Goal: Task Accomplishment & Management: Complete application form

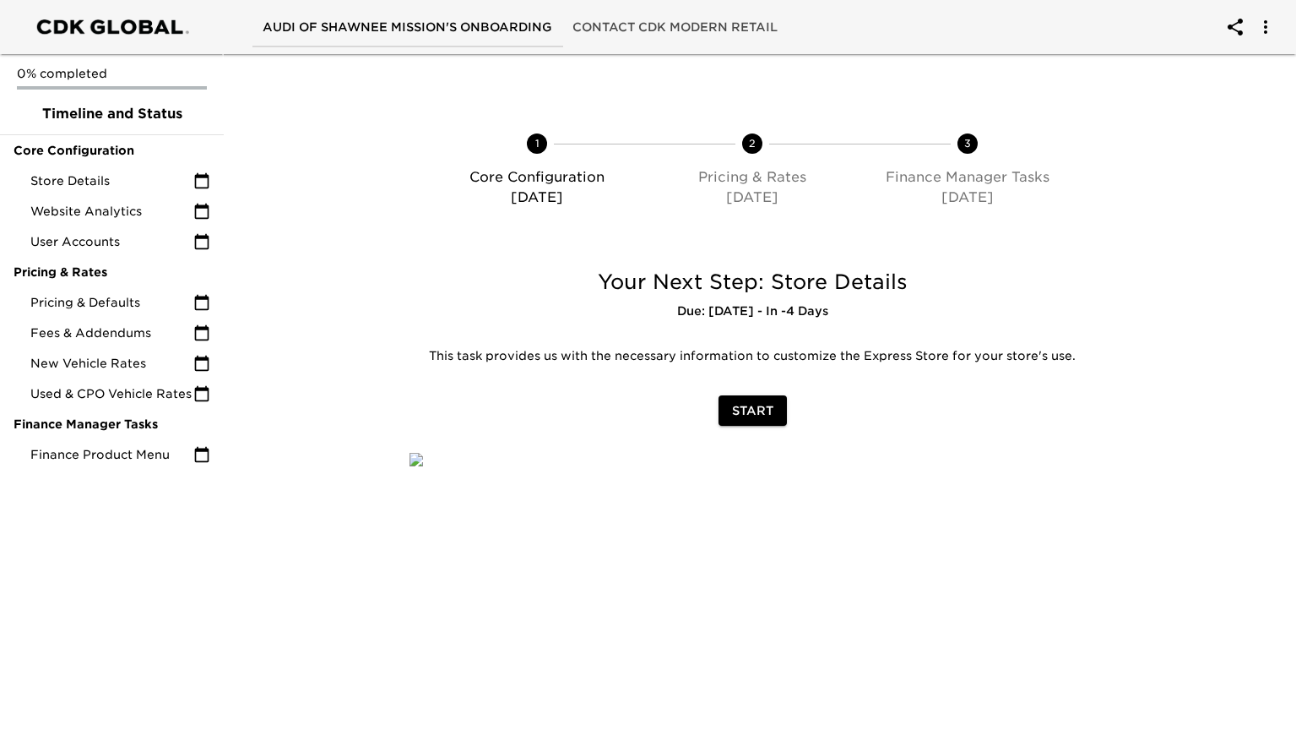
scroll to position [242, 0]
click at [758, 400] on span "Start" at bounding box center [752, 410] width 41 height 21
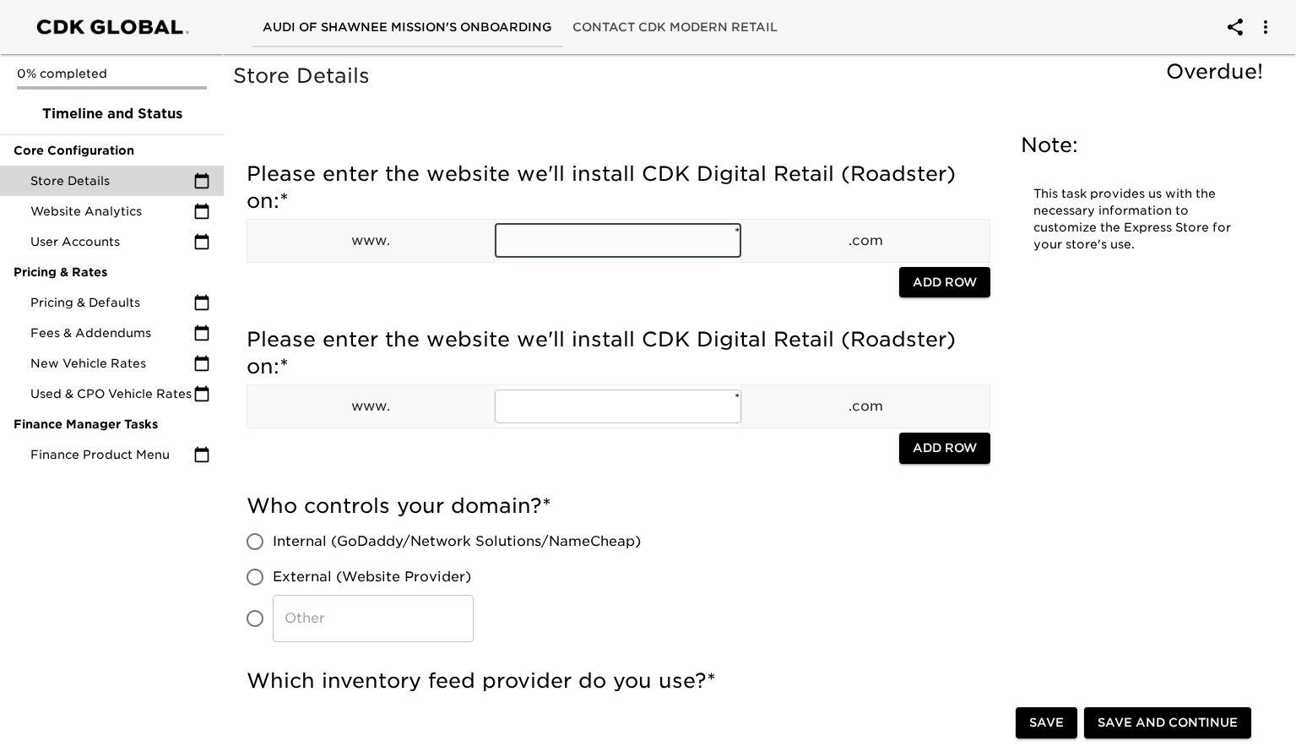
click at [629, 250] on input "text" at bounding box center [618, 241] width 247 height 34
click at [597, 238] on input "text" at bounding box center [618, 241] width 247 height 34
paste input "[DOMAIN_NAME]"
type input "[DOMAIN_NAME]"
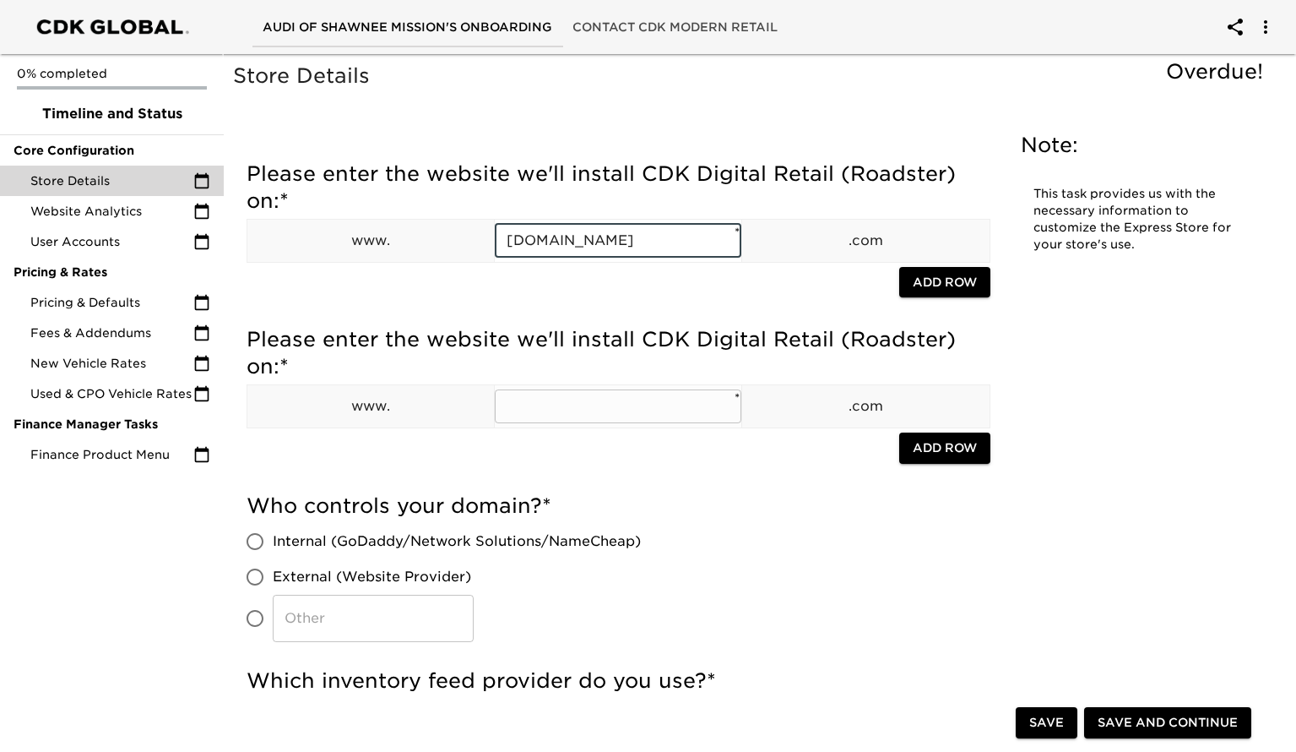
scroll to position [0, 0]
click at [588, 400] on input "text" at bounding box center [618, 406] width 247 height 34
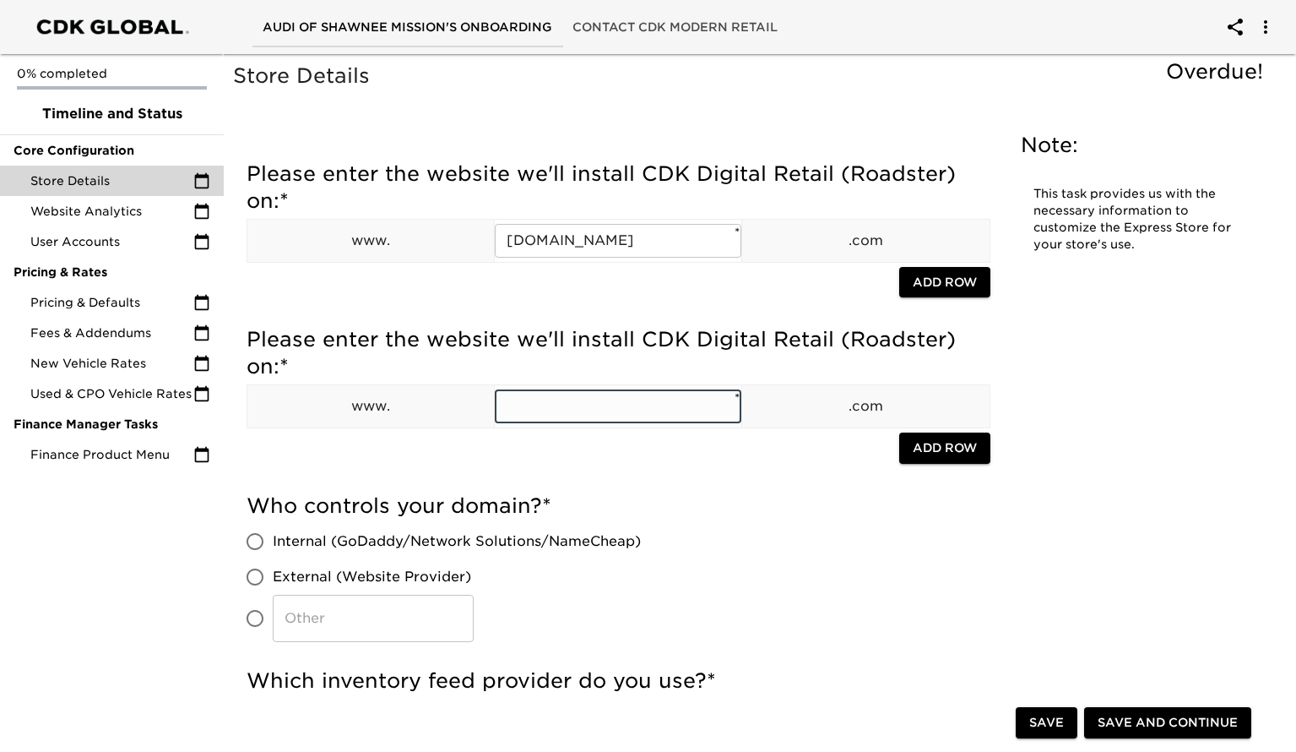
paste input "[DOMAIN_NAME]"
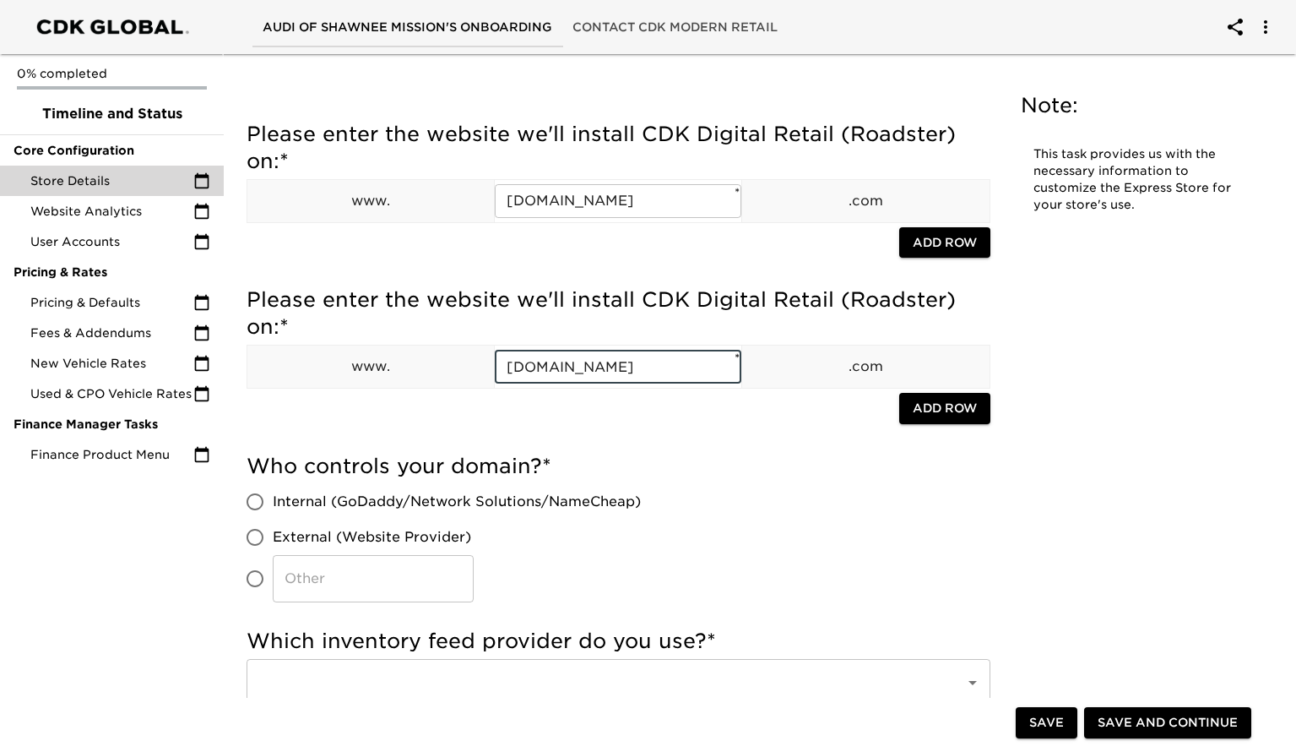
scroll to position [41, 0]
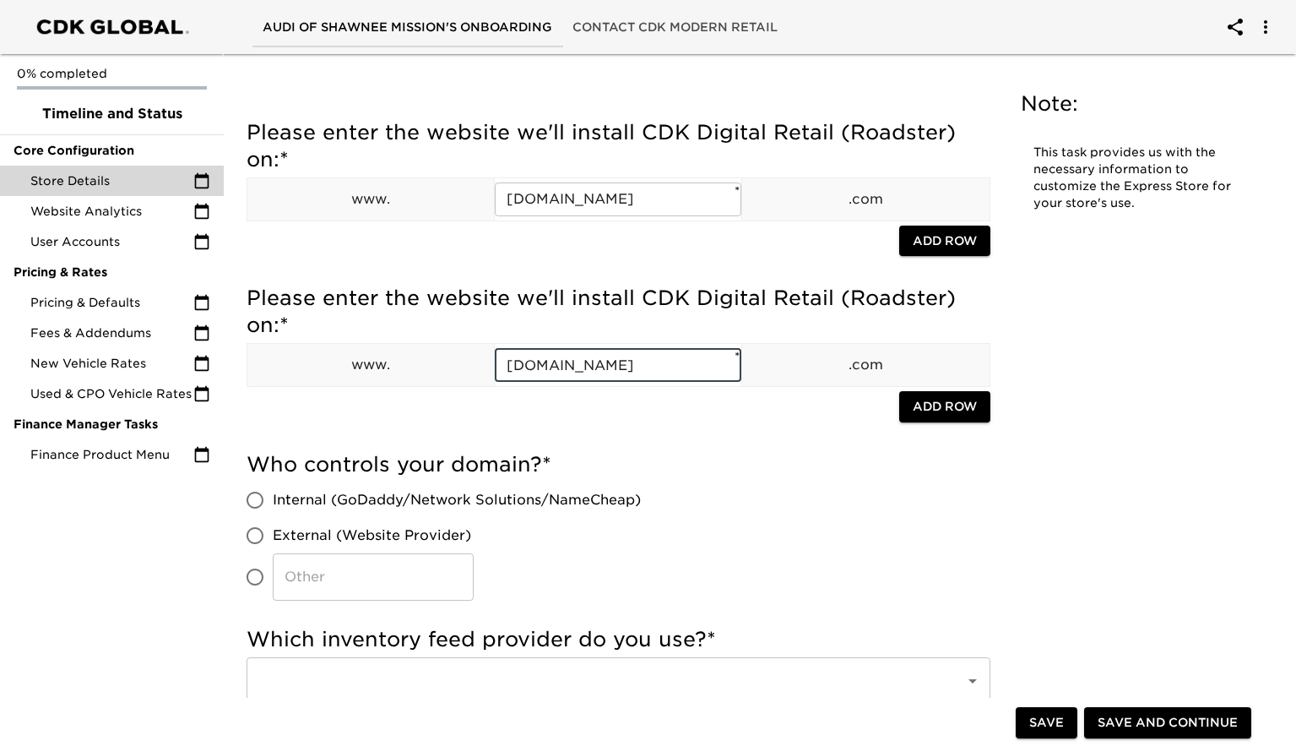
type input "[DOMAIN_NAME]"
click at [265, 532] on input "External (Website Provider)" at bounding box center [254, 535] width 35 height 35
radio input "true"
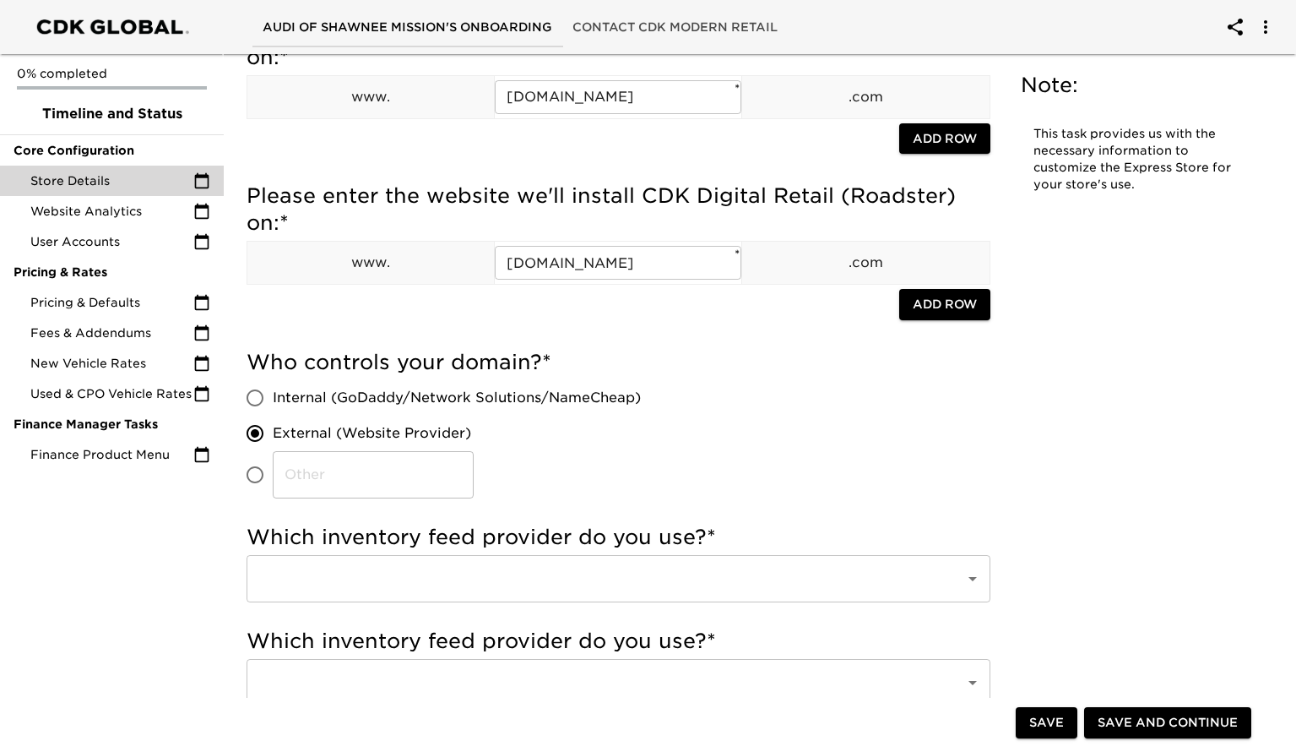
scroll to position [277, 0]
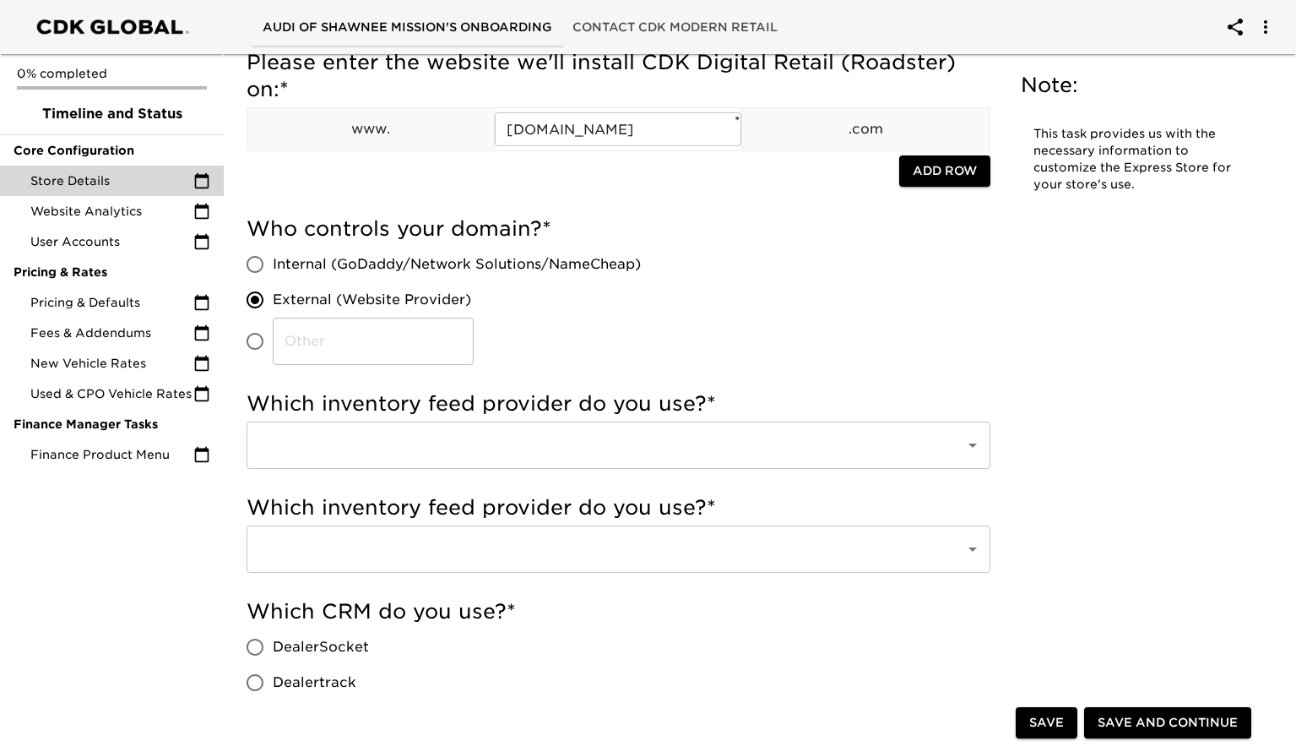
click at [382, 458] on input "text" at bounding box center [595, 445] width 682 height 32
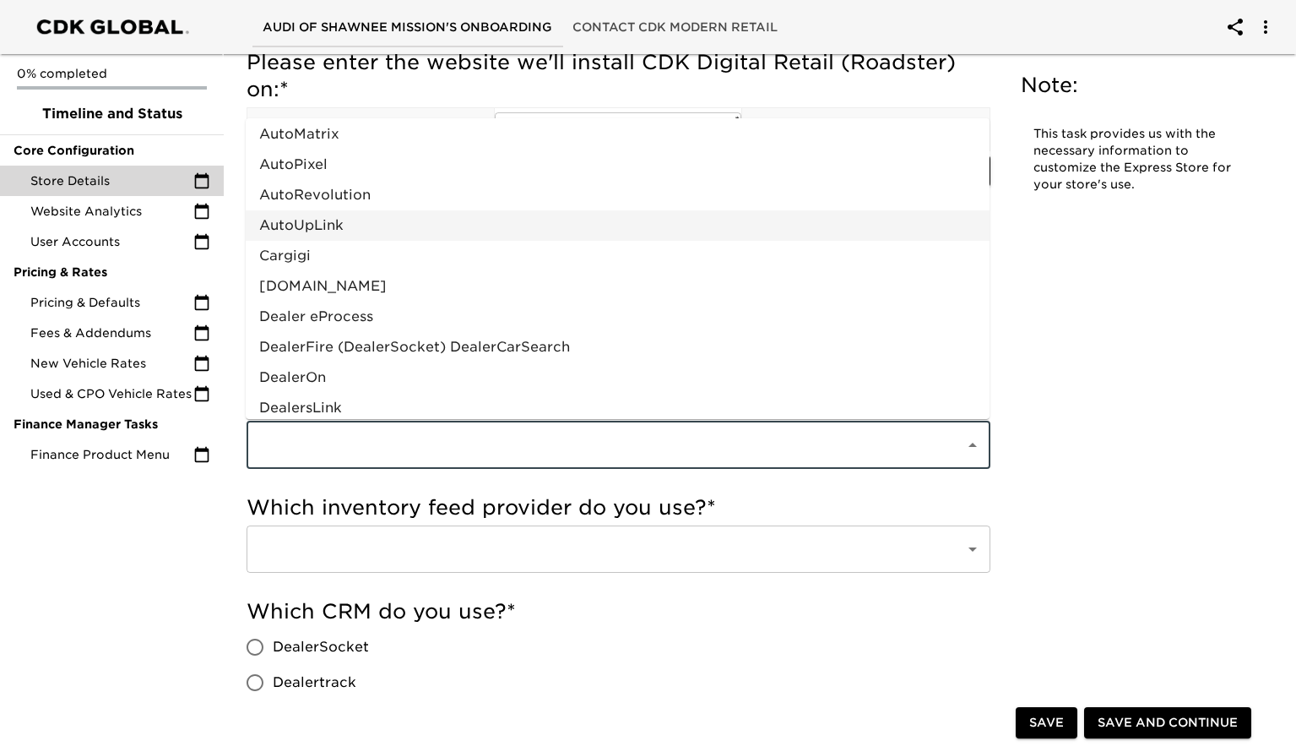
scroll to position [738, 0]
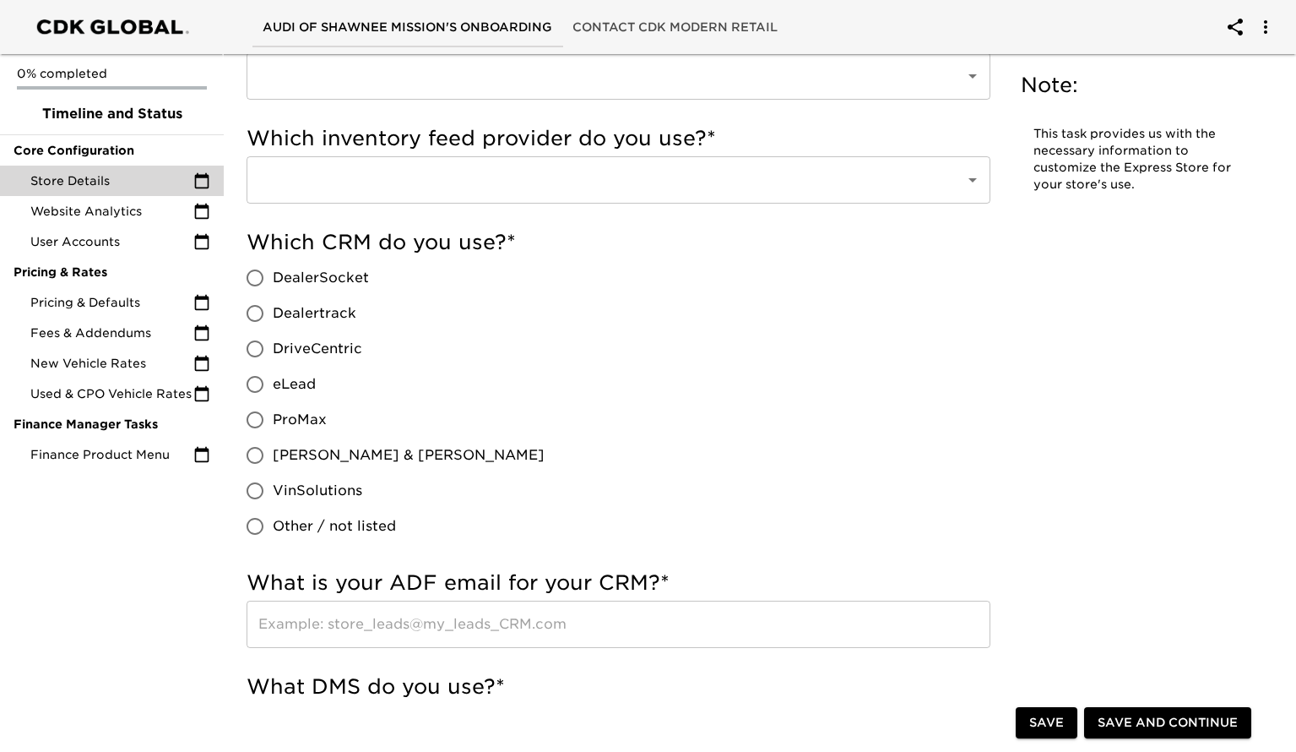
scroll to position [649, 0]
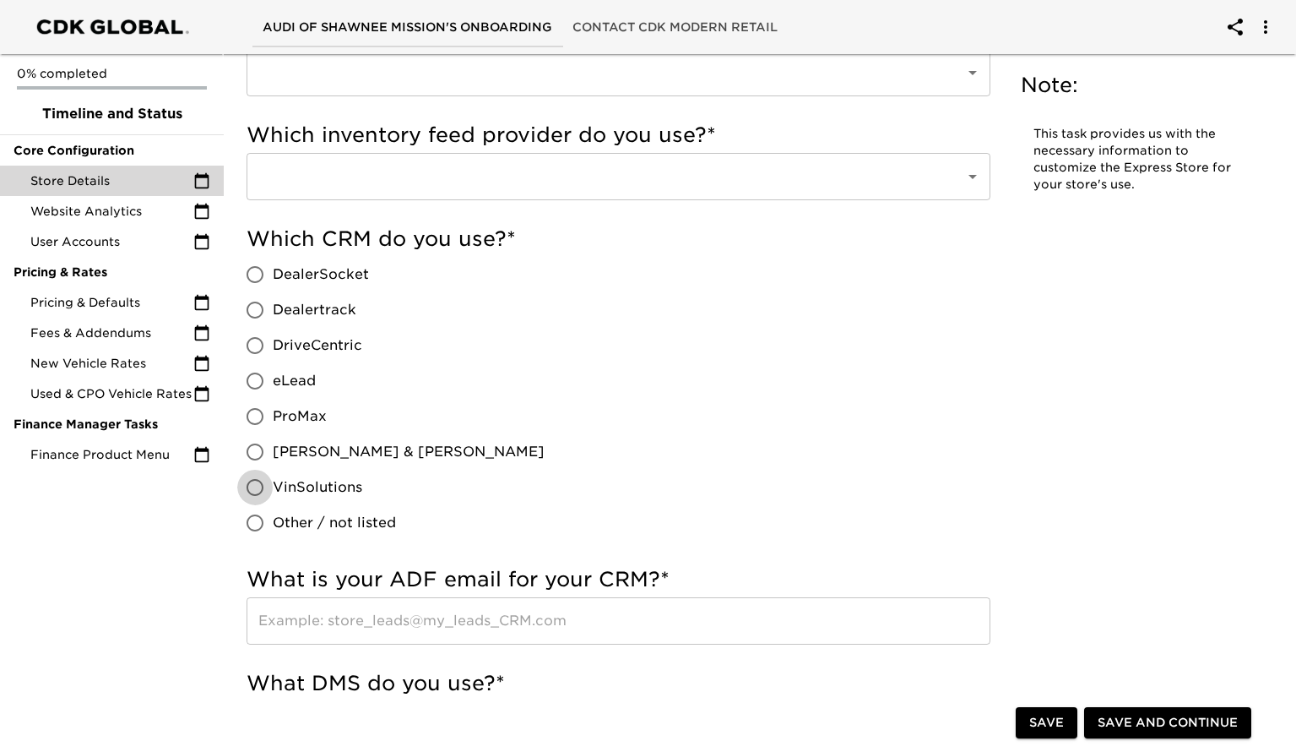
click at [253, 485] on input "VinSolutions" at bounding box center [254, 487] width 35 height 35
radio input "true"
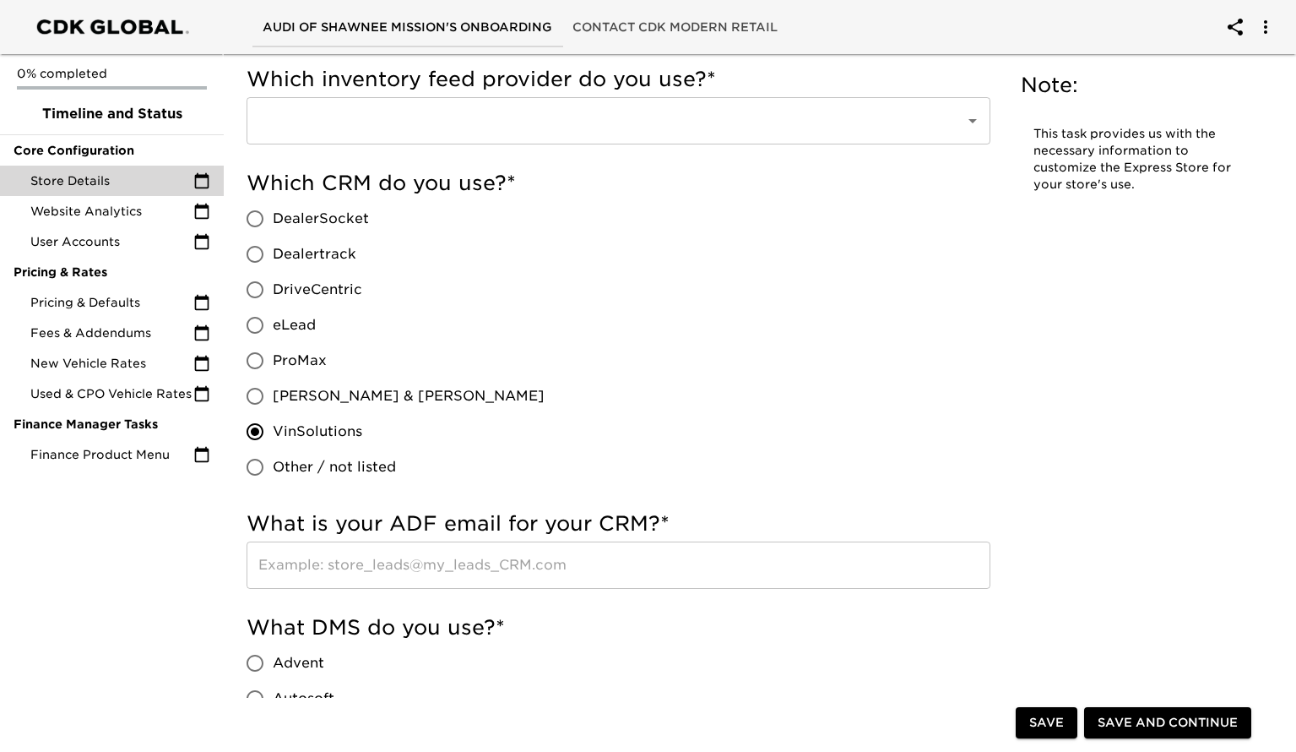
scroll to position [707, 0]
click at [443, 568] on input "text" at bounding box center [619, 563] width 744 height 47
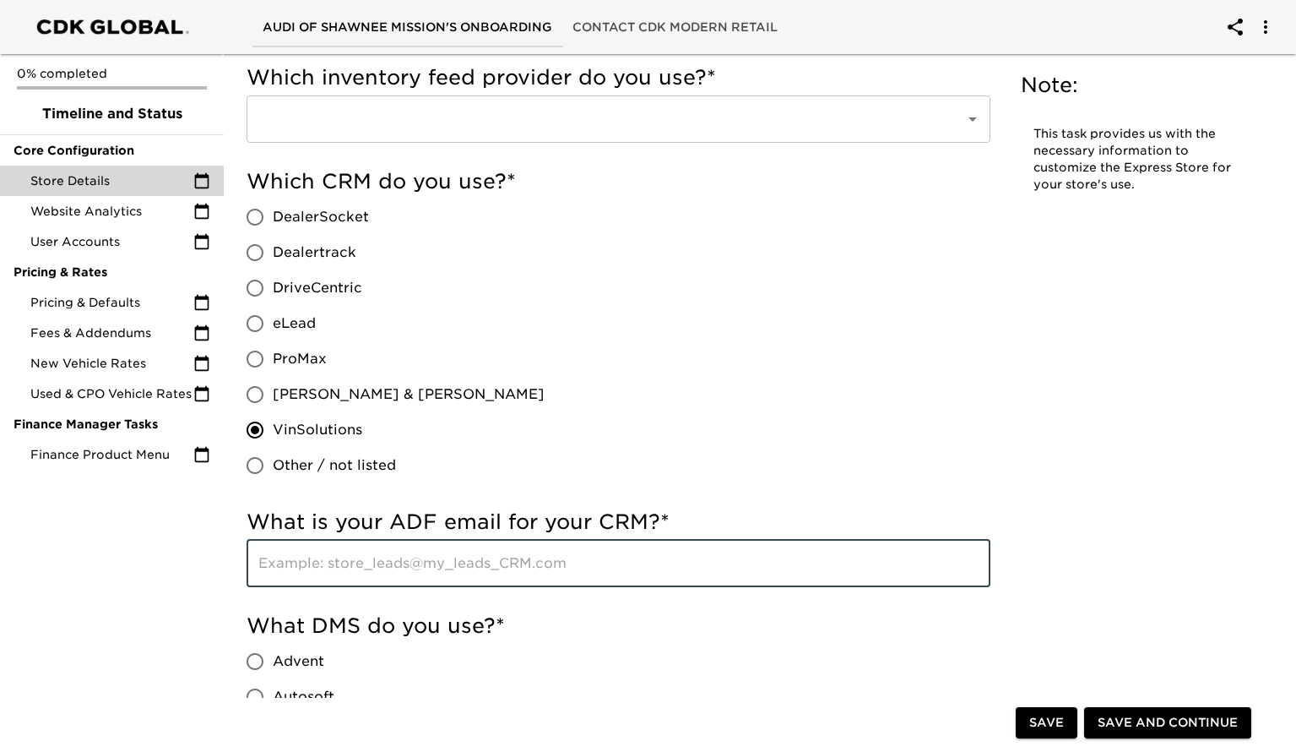
paste input "[EMAIL_ADDRESS][DOMAIN_NAME]"
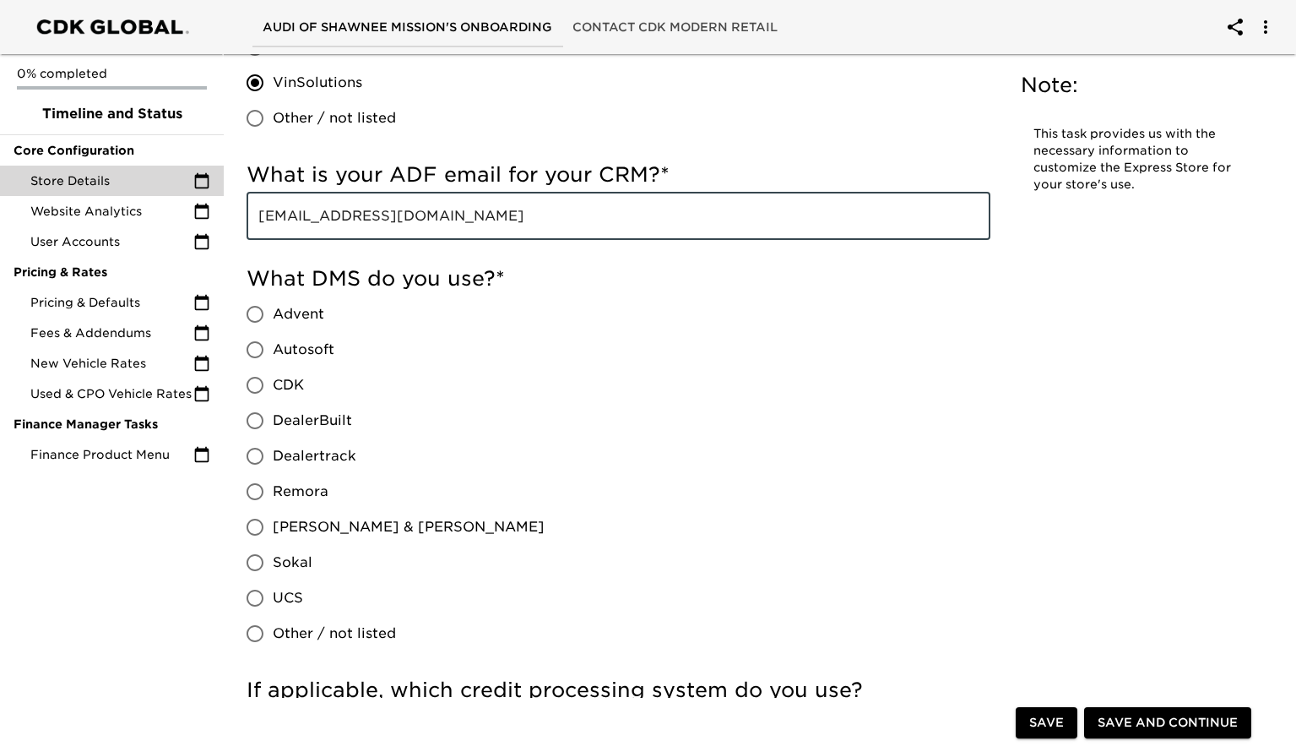
scroll to position [1057, 0]
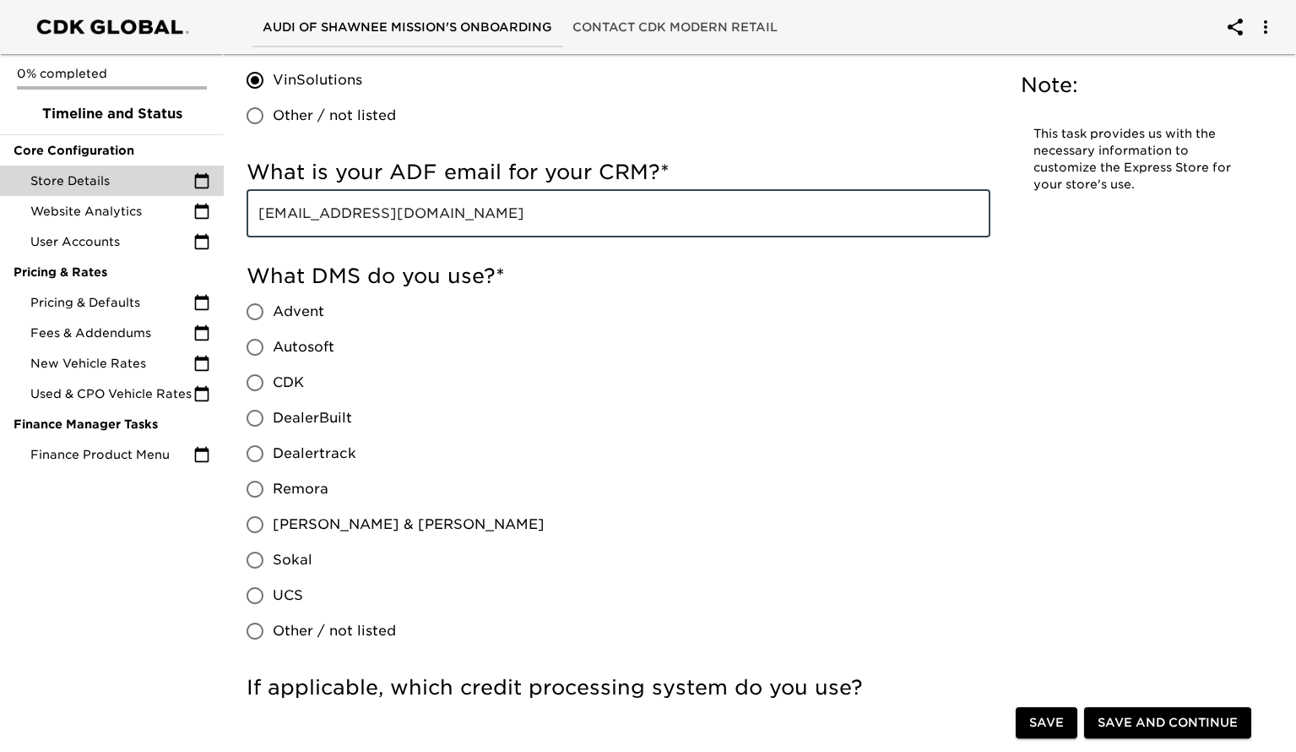
type input "[EMAIL_ADDRESS][DOMAIN_NAME]"
click at [257, 383] on input "CDK" at bounding box center [254, 382] width 35 height 35
radio input "true"
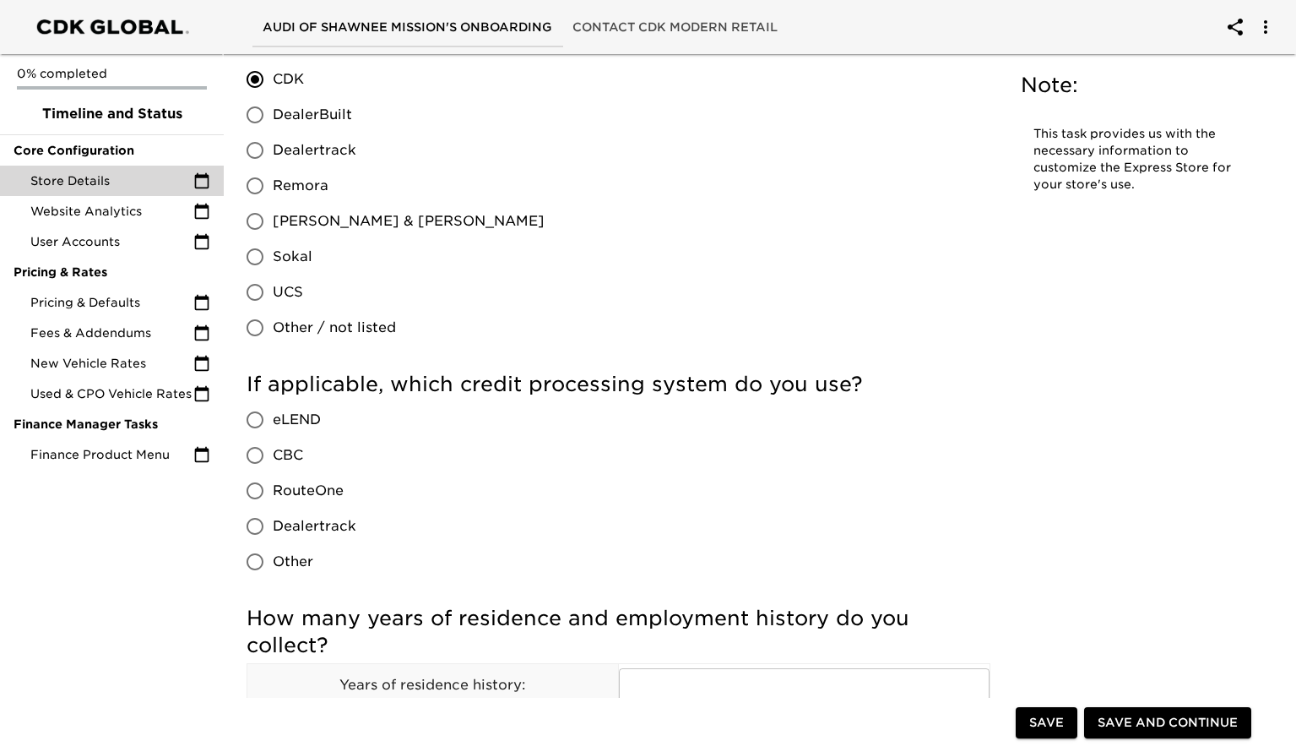
scroll to position [1362, 0]
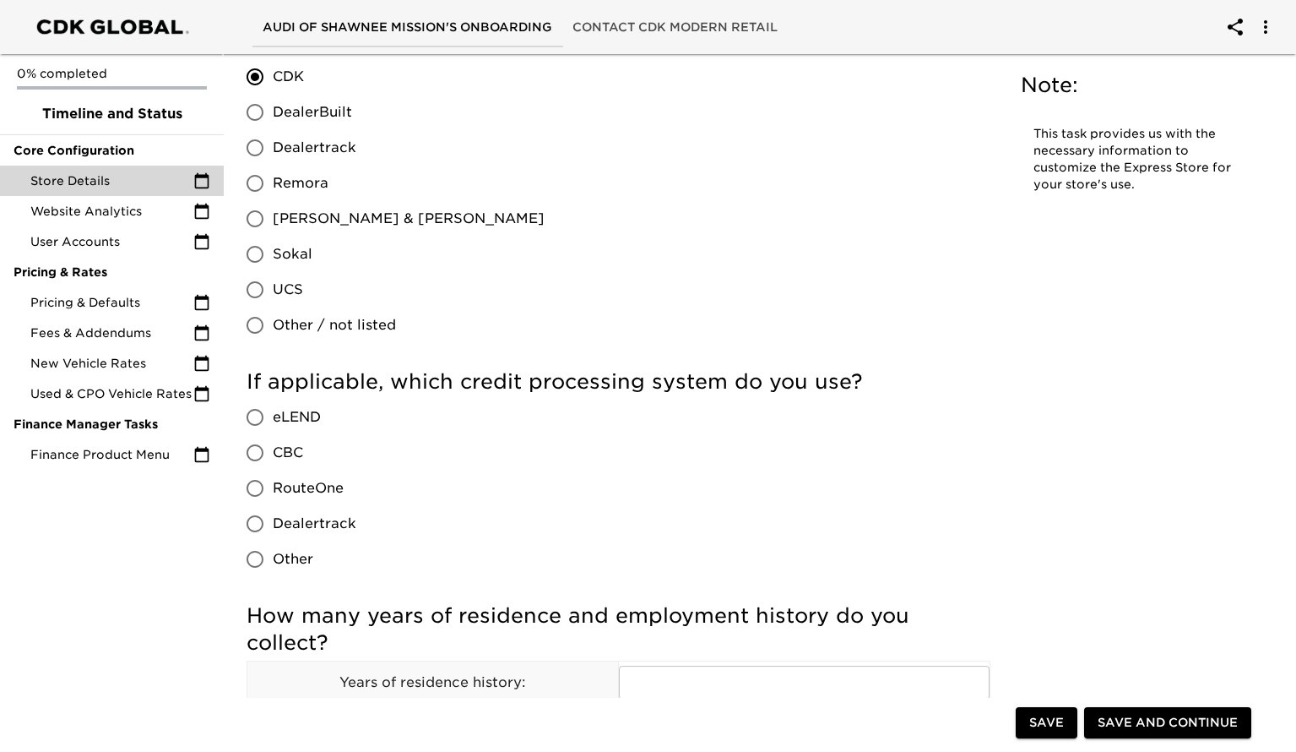
click at [255, 483] on input "RouteOne" at bounding box center [254, 487] width 35 height 35
radio input "true"
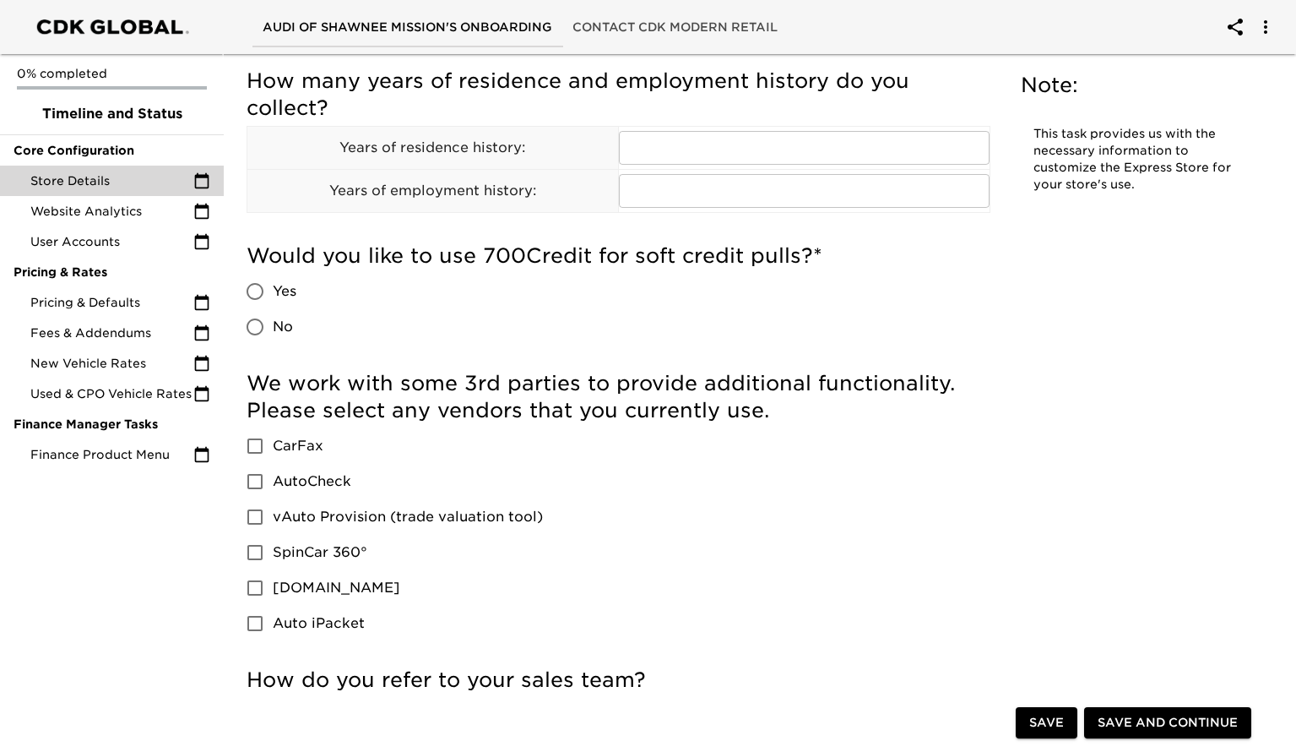
scroll to position [2154, 0]
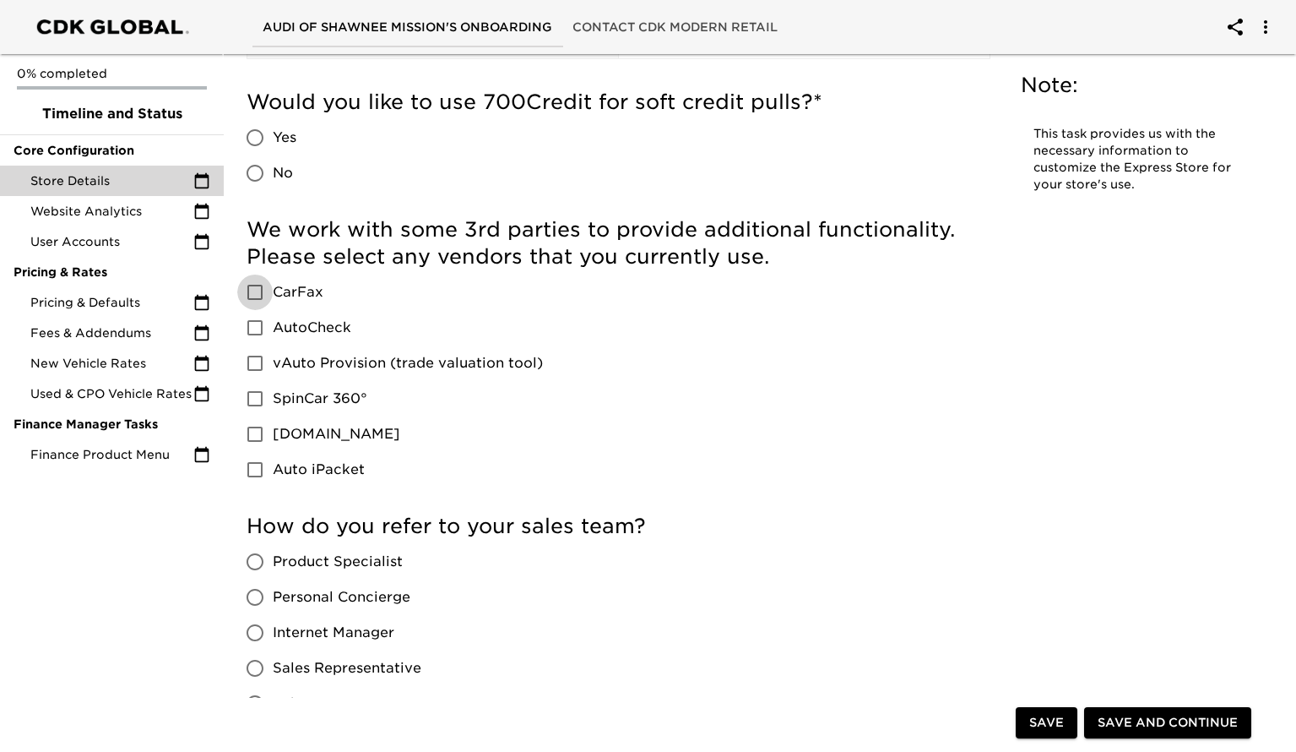
click at [253, 287] on input "CarFax" at bounding box center [254, 291] width 35 height 35
checkbox input "true"
click at [251, 396] on input "SpinCar 360°" at bounding box center [254, 398] width 35 height 35
checkbox input "true"
click at [263, 475] on input "Auto iPacket" at bounding box center [254, 469] width 35 height 35
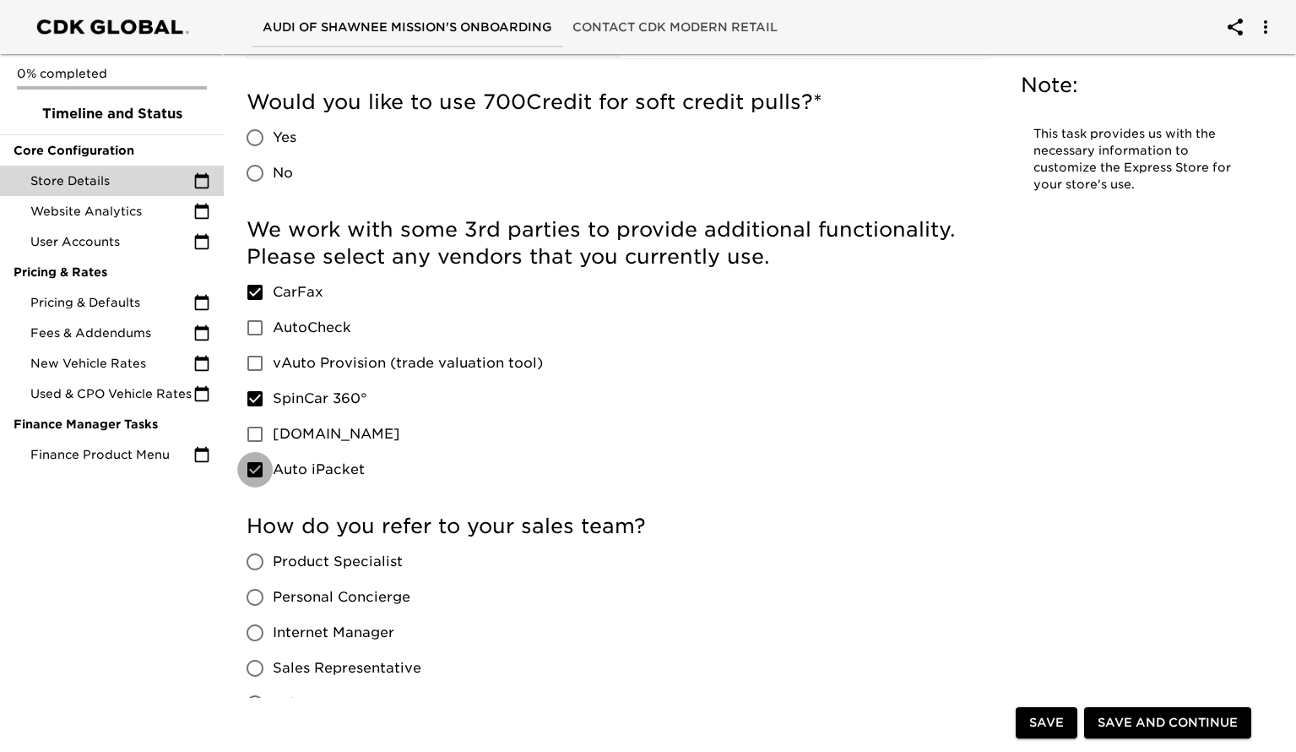
click at [257, 475] on input "Auto iPacket" at bounding box center [254, 469] width 35 height 35
checkbox input "false"
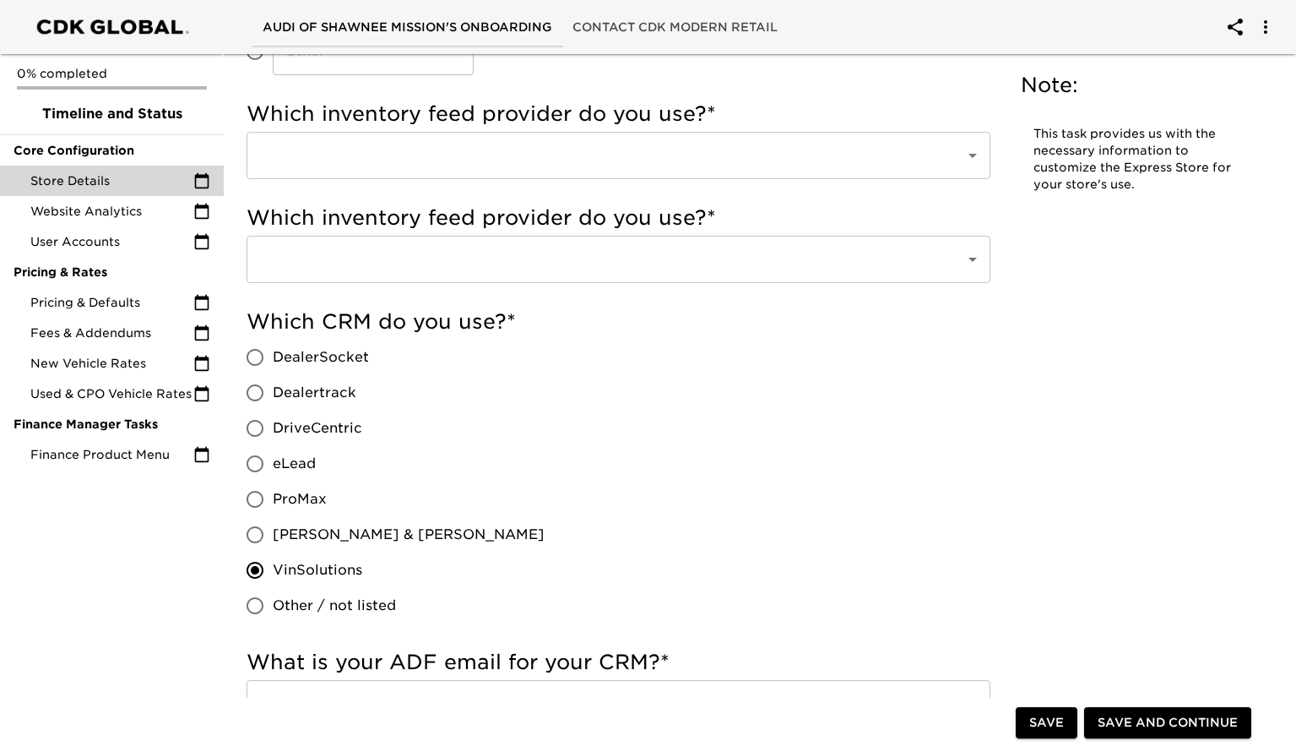
scroll to position [561, 0]
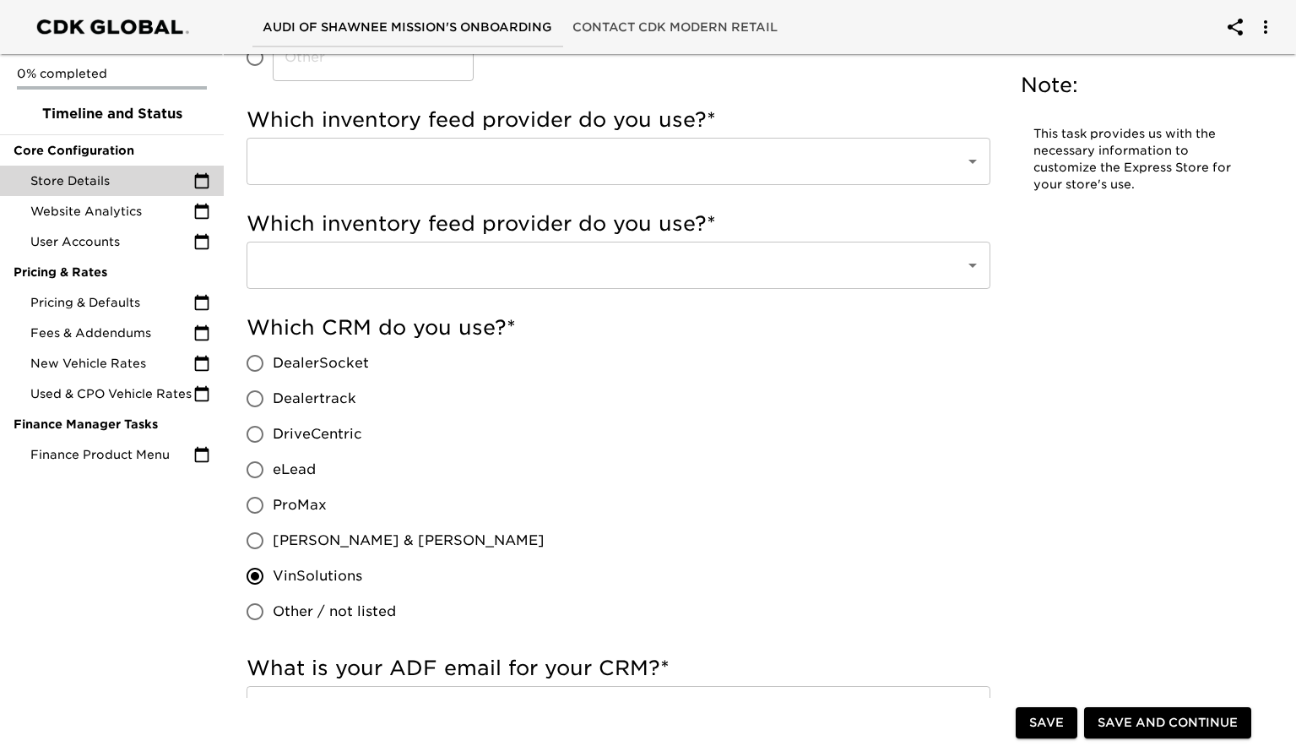
click at [579, 159] on input "text" at bounding box center [595, 161] width 682 height 32
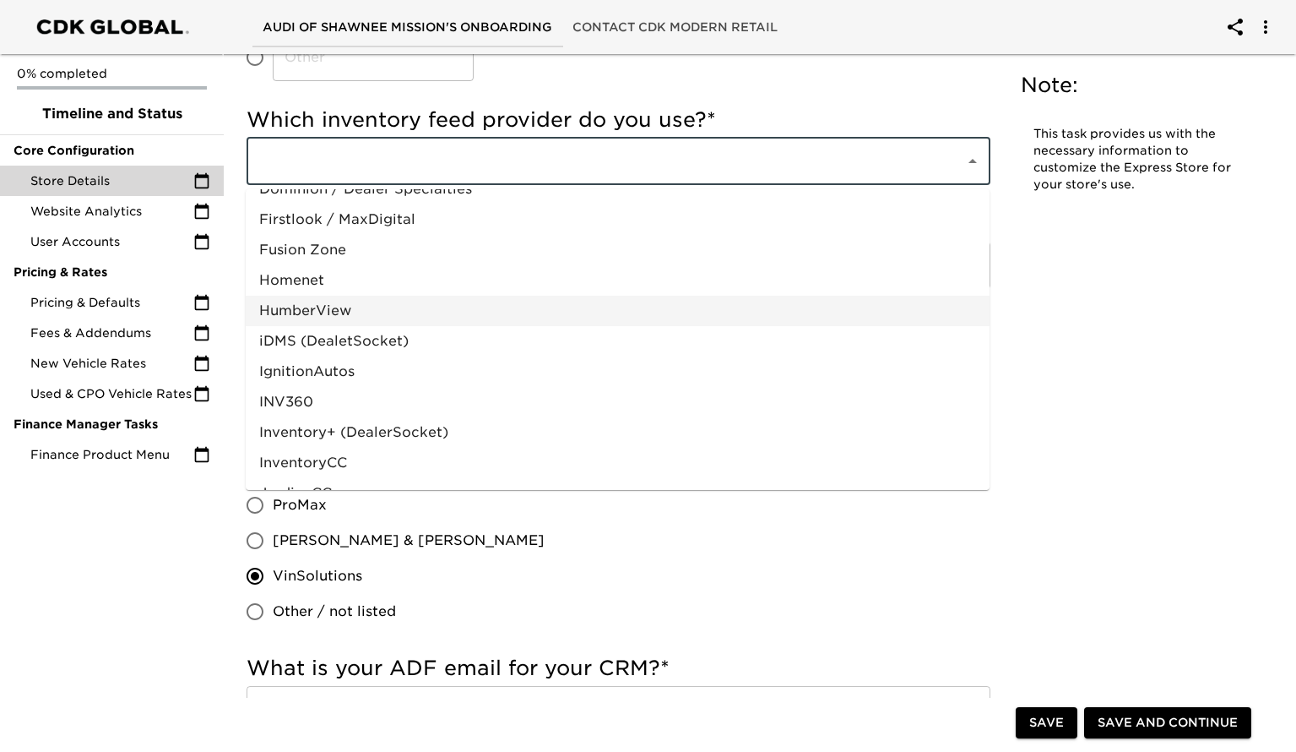
scroll to position [577, 0]
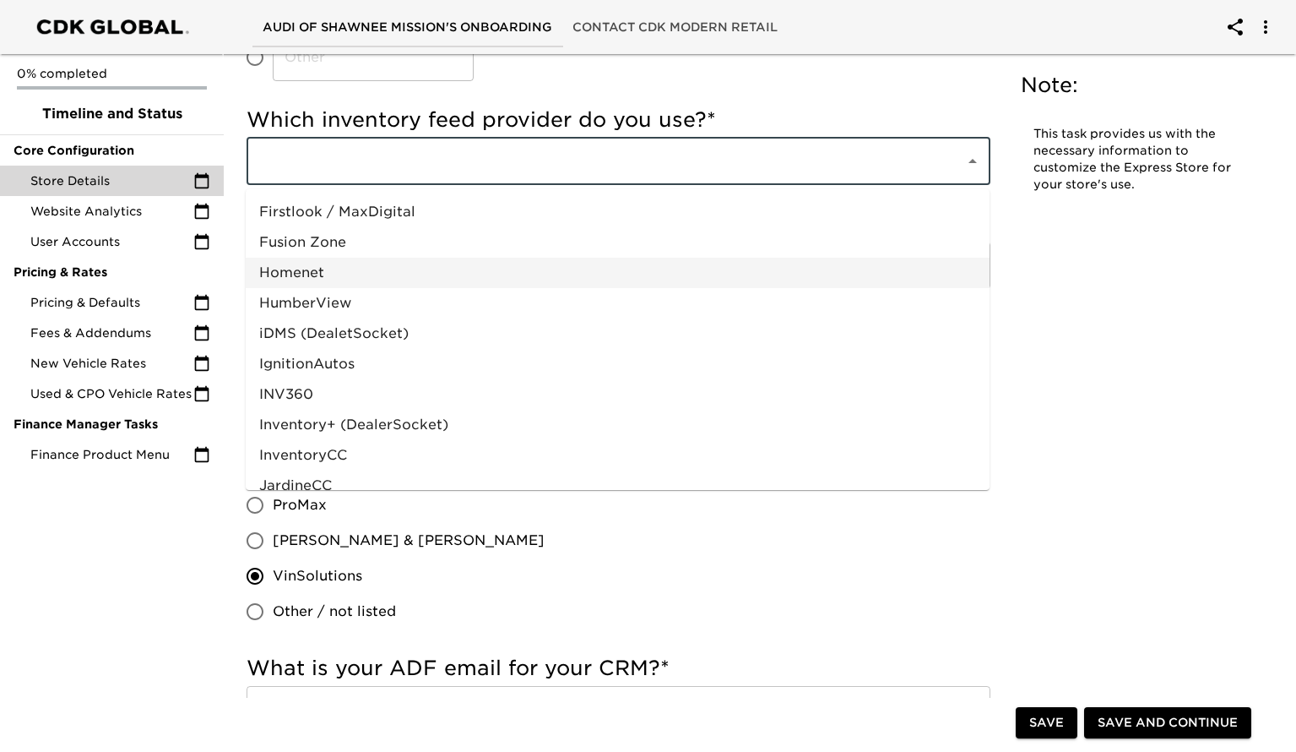
click at [476, 274] on li "Homenet" at bounding box center [618, 273] width 744 height 30
type input "Homenet"
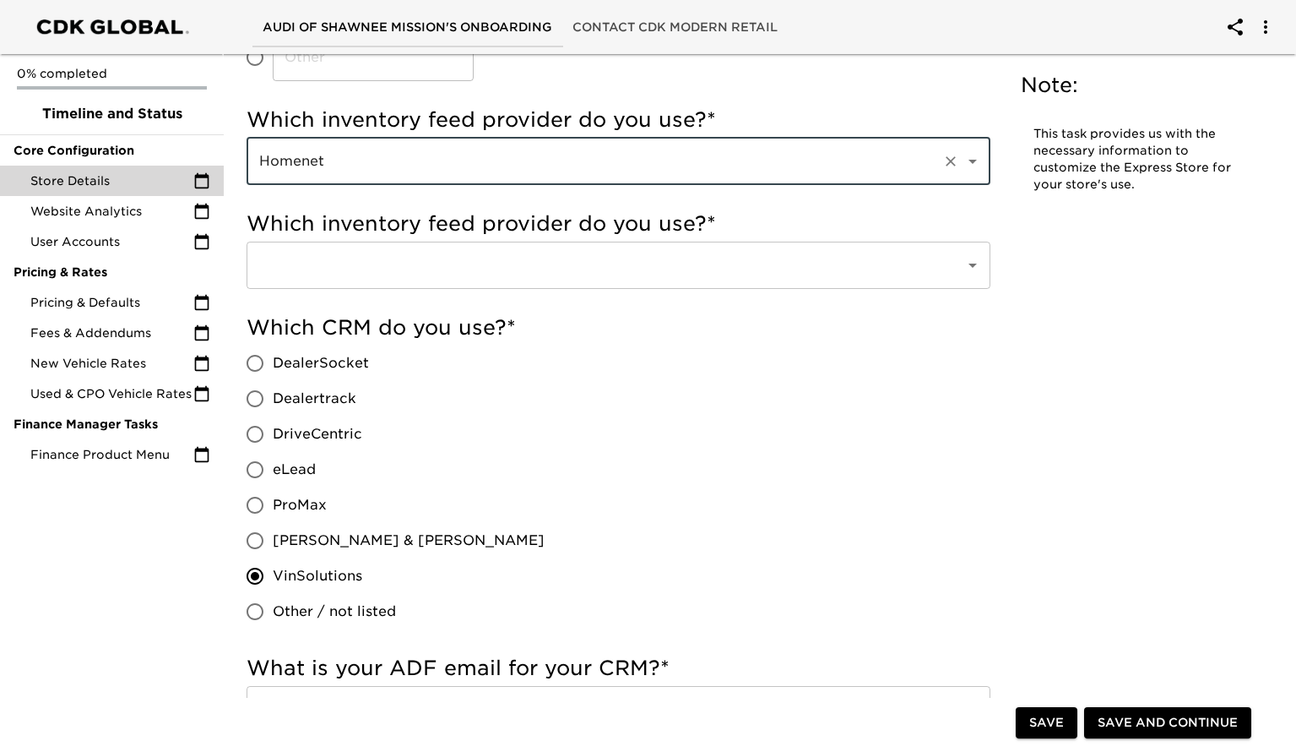
click at [476, 274] on input "text" at bounding box center [595, 265] width 682 height 32
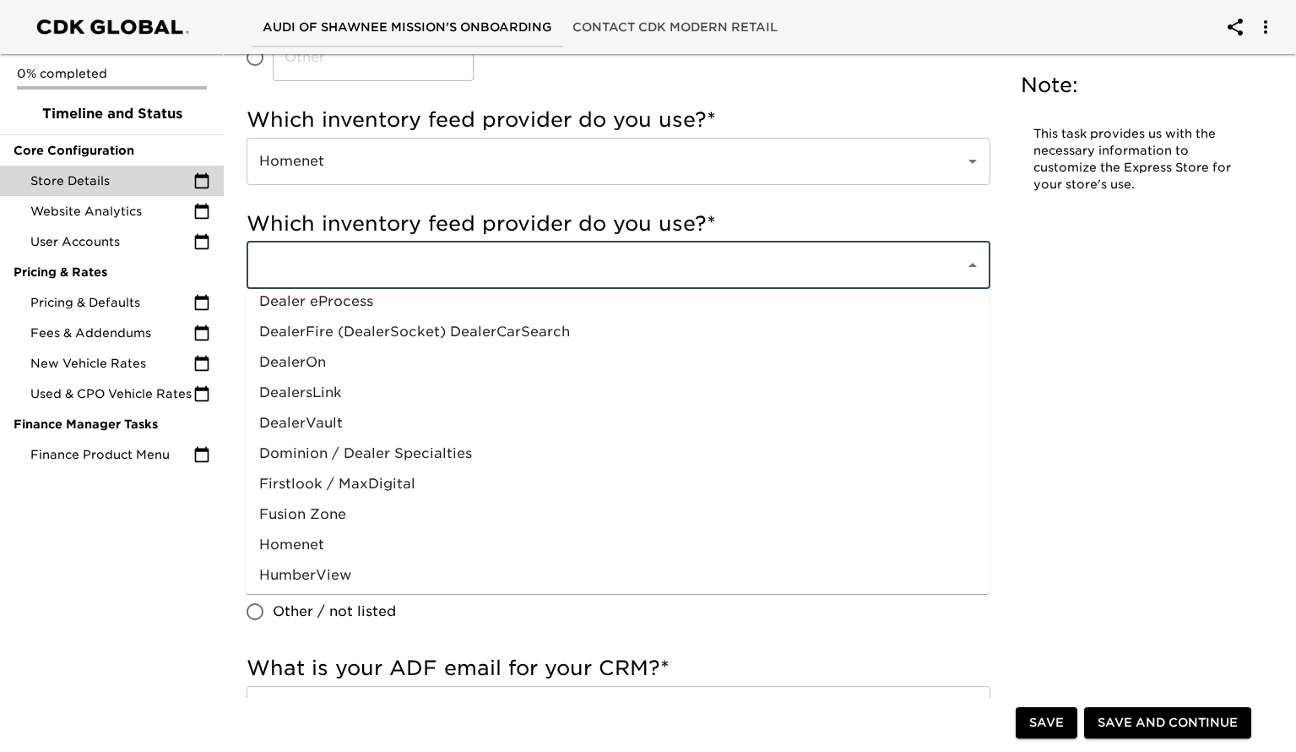
scroll to position [540, 0]
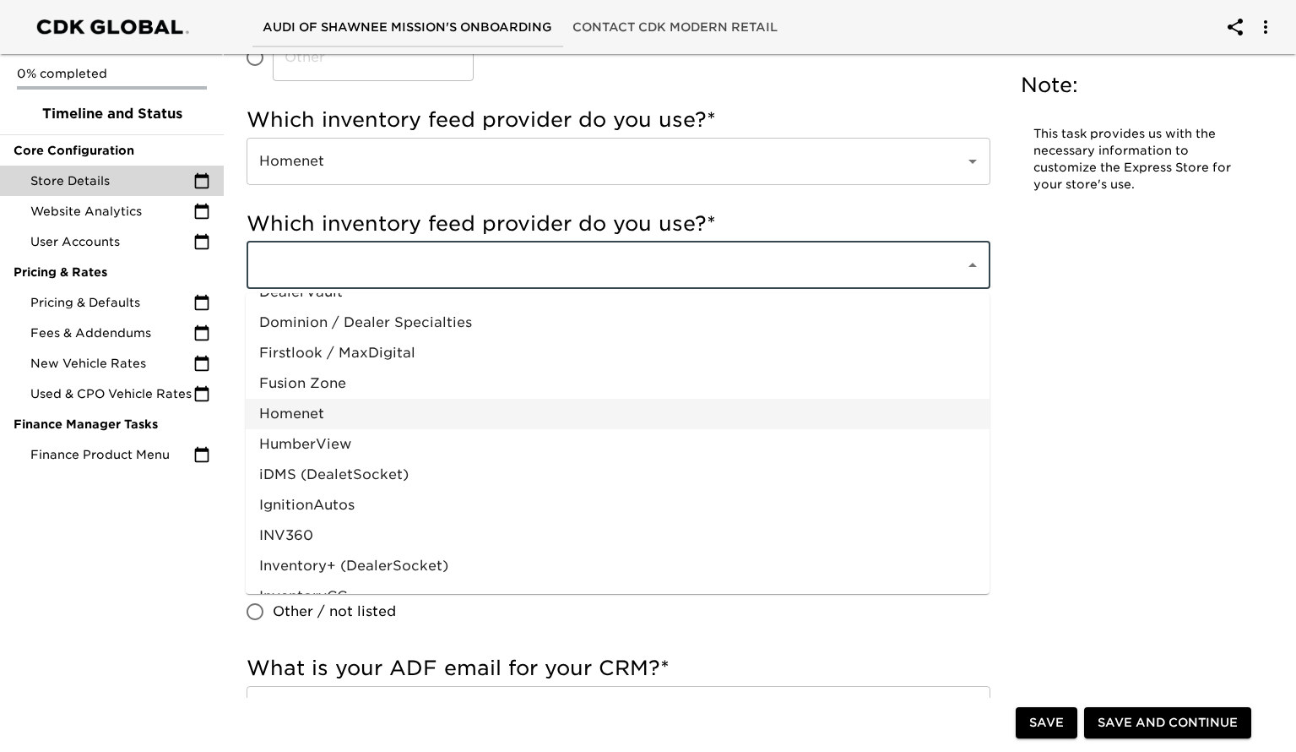
click at [462, 406] on li "Homenet" at bounding box center [618, 414] width 744 height 30
type input "Homenet"
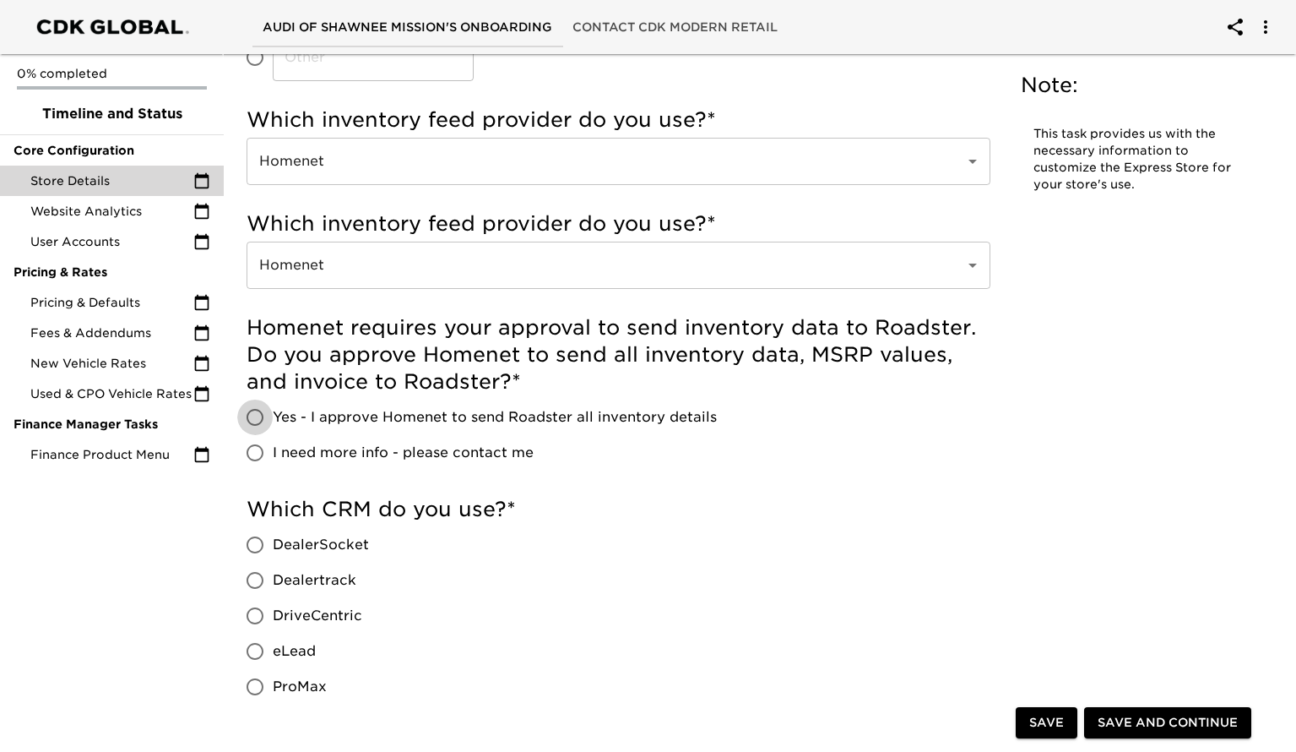
click at [264, 416] on input "Yes - I approve Homenet to send Roadster all inventory details" at bounding box center [254, 416] width 35 height 35
radio input "true"
click at [1109, 720] on span "Save and Continue" at bounding box center [1168, 723] width 140 height 21
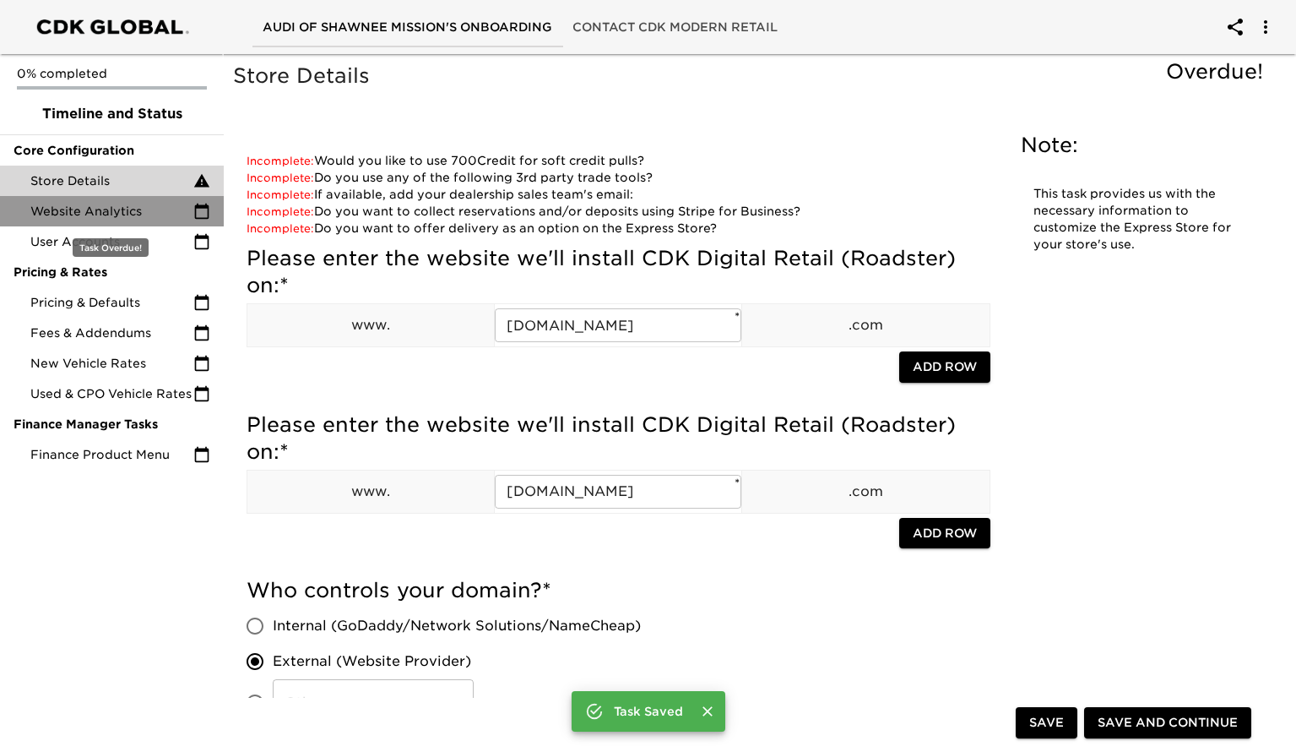
click at [190, 211] on span "Website Analytics" at bounding box center [111, 211] width 163 height 17
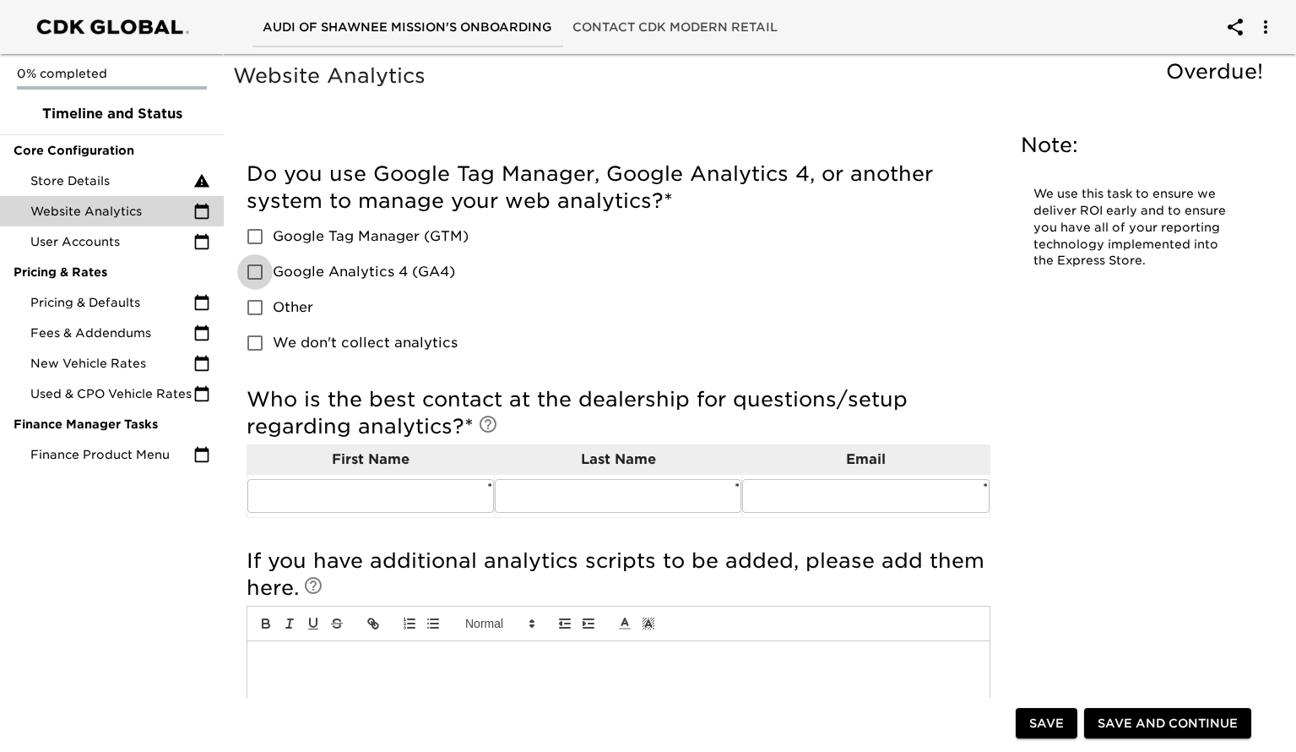
click at [264, 273] on input "Google Analytics 4 (GA4)" at bounding box center [254, 271] width 35 height 35
checkbox input "true"
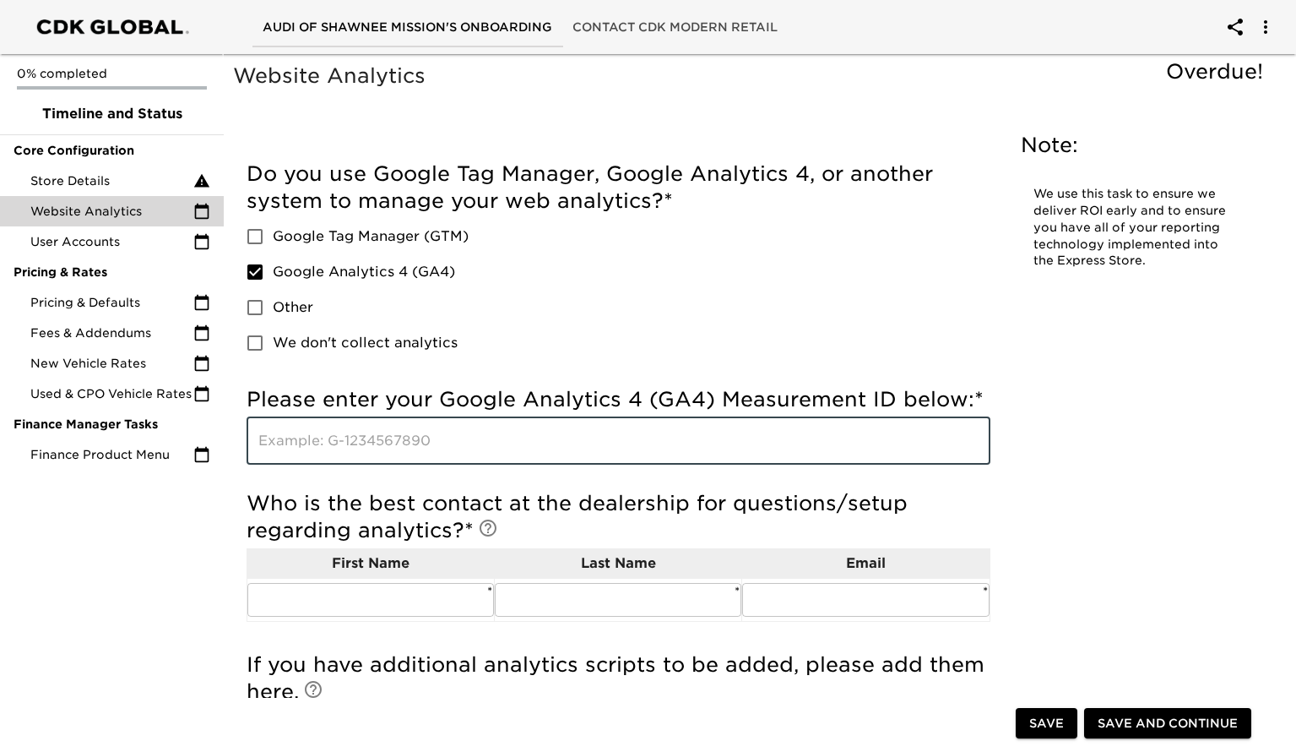
click at [479, 431] on input "text" at bounding box center [619, 440] width 744 height 47
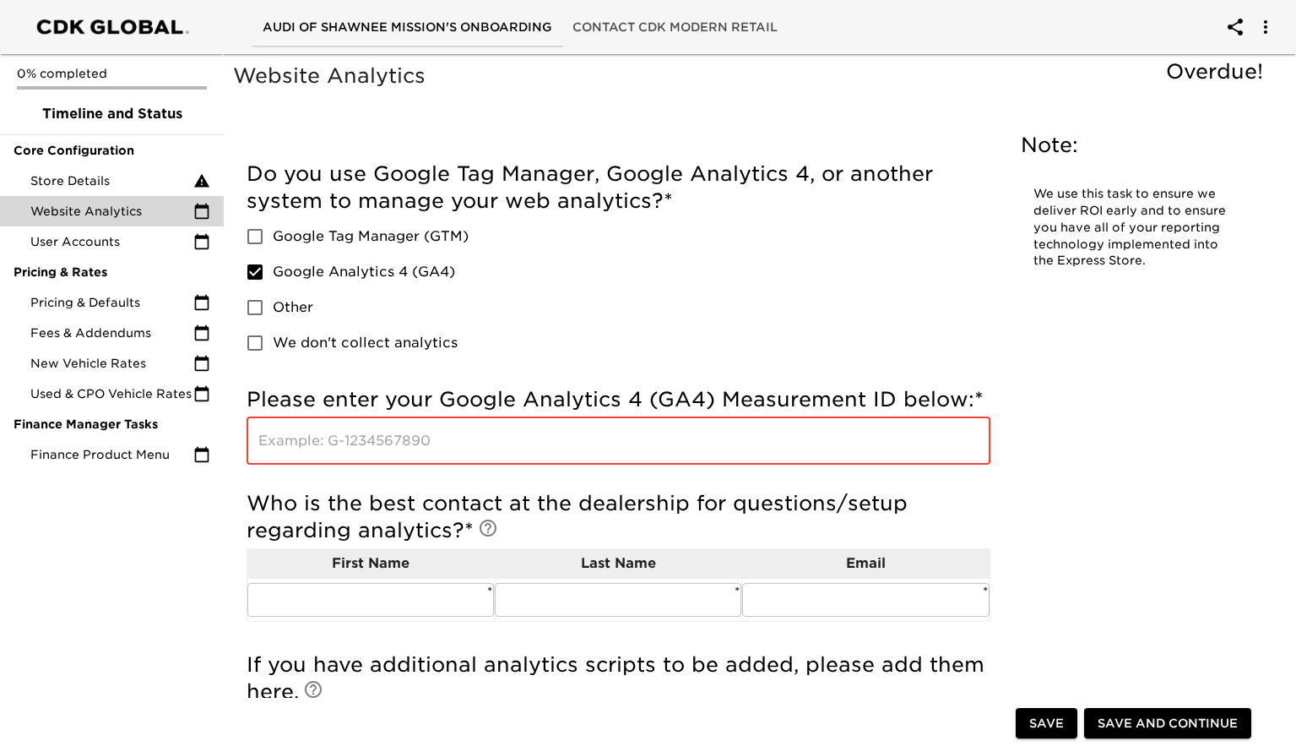
paste input "253341333"
click at [260, 442] on input "253341333" at bounding box center [619, 440] width 744 height 47
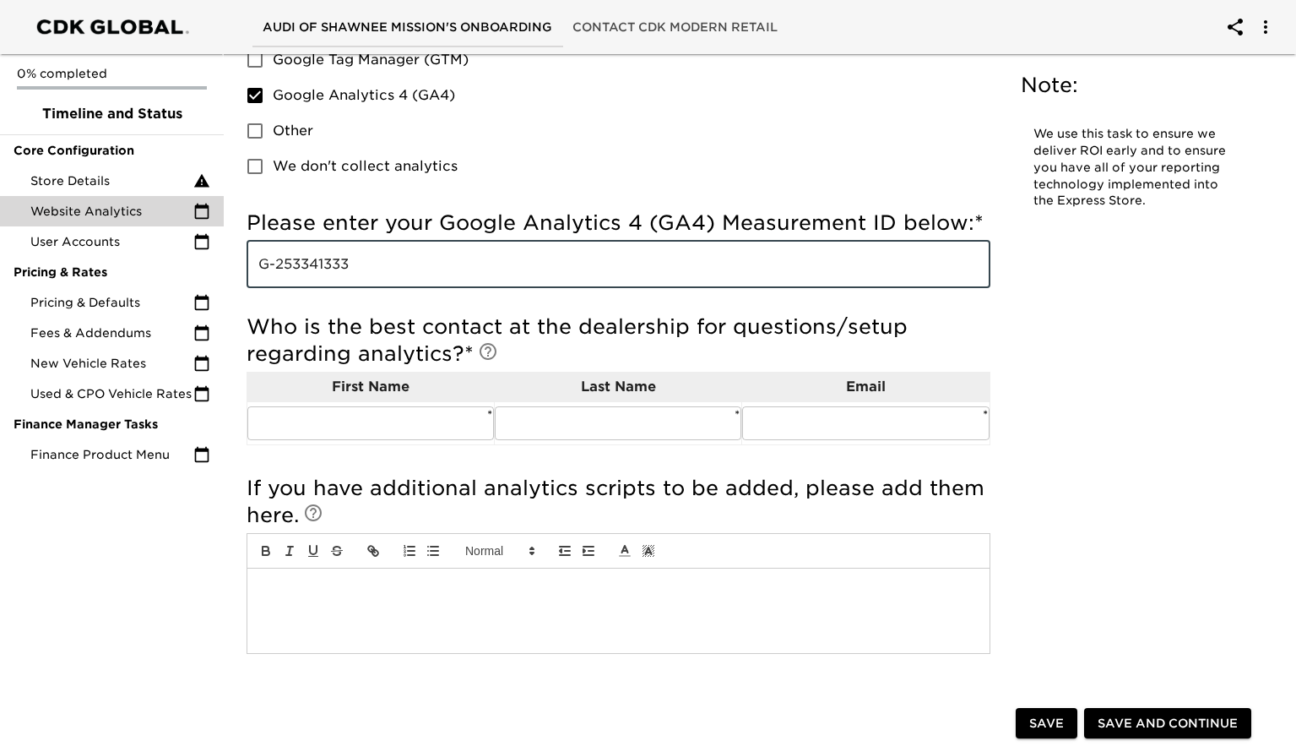
scroll to position [179, 0]
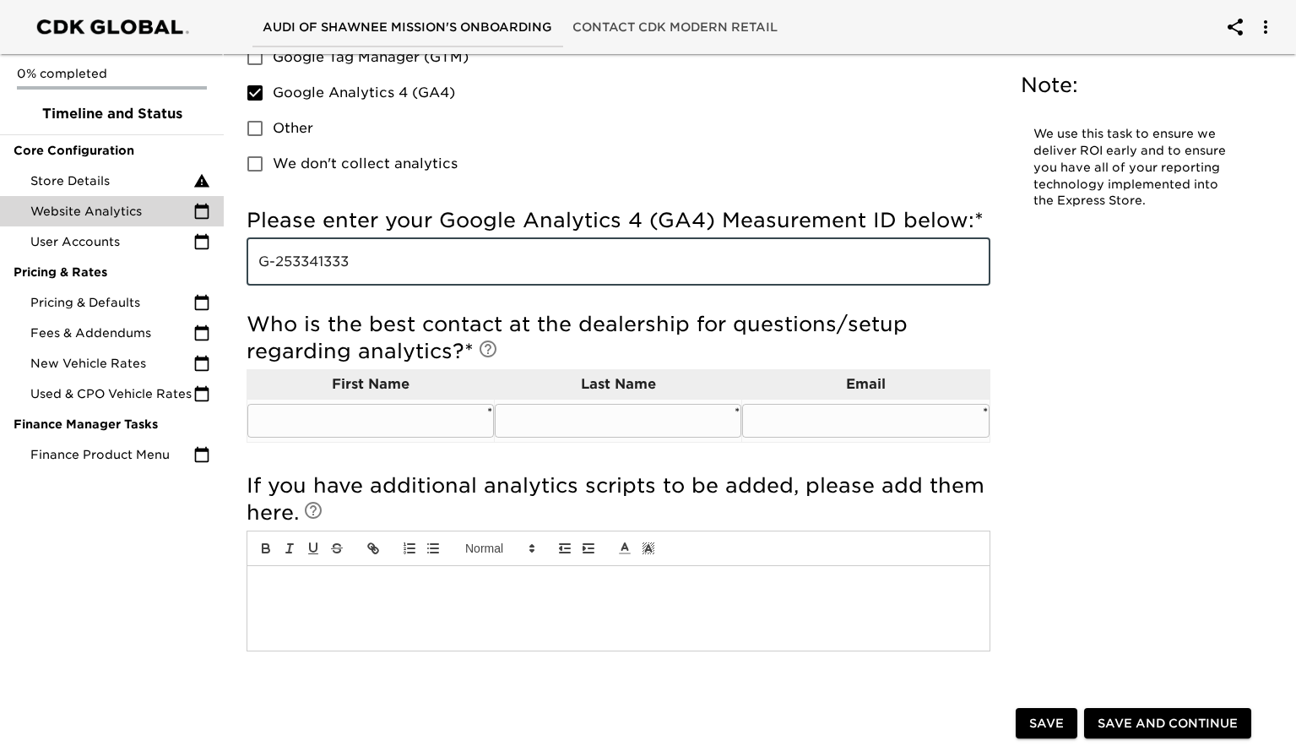
type input "G-253341333"
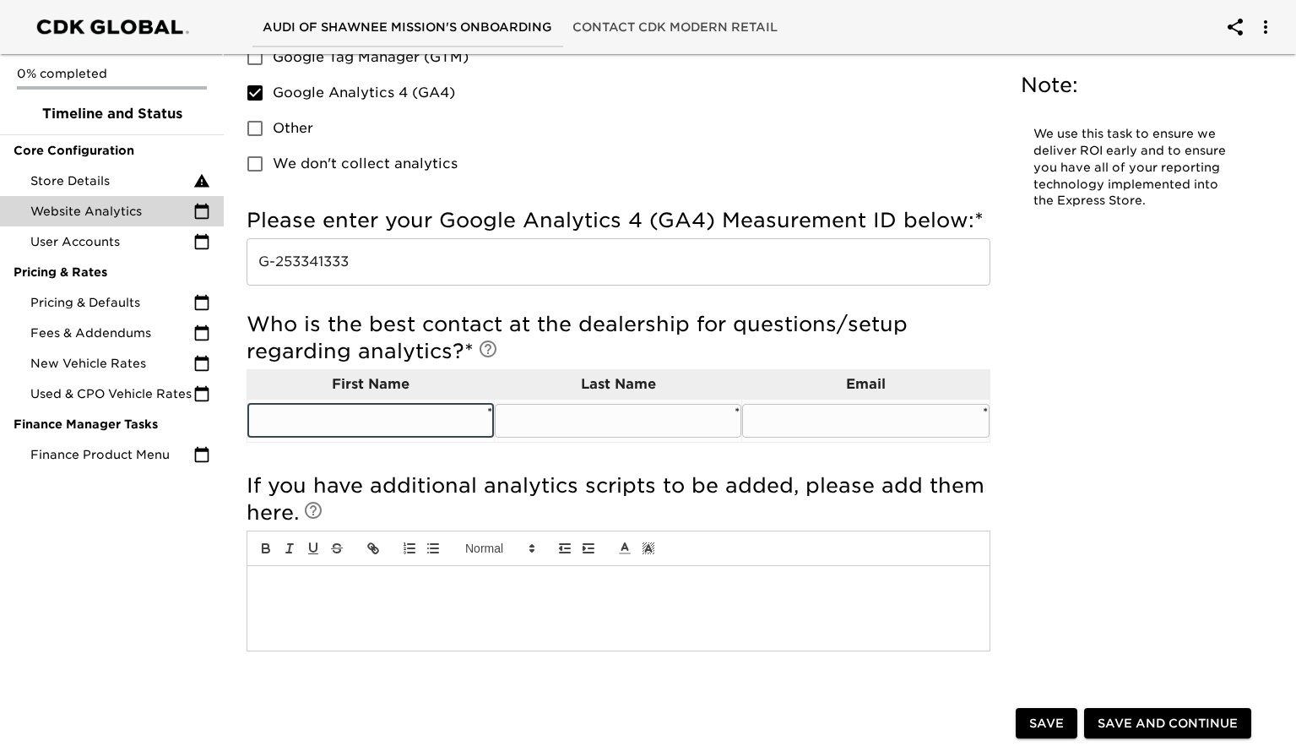
click at [349, 431] on input "text" at bounding box center [370, 421] width 247 height 34
type input "[PERSON_NAME]"
click at [792, 421] on input "text" at bounding box center [865, 421] width 247 height 34
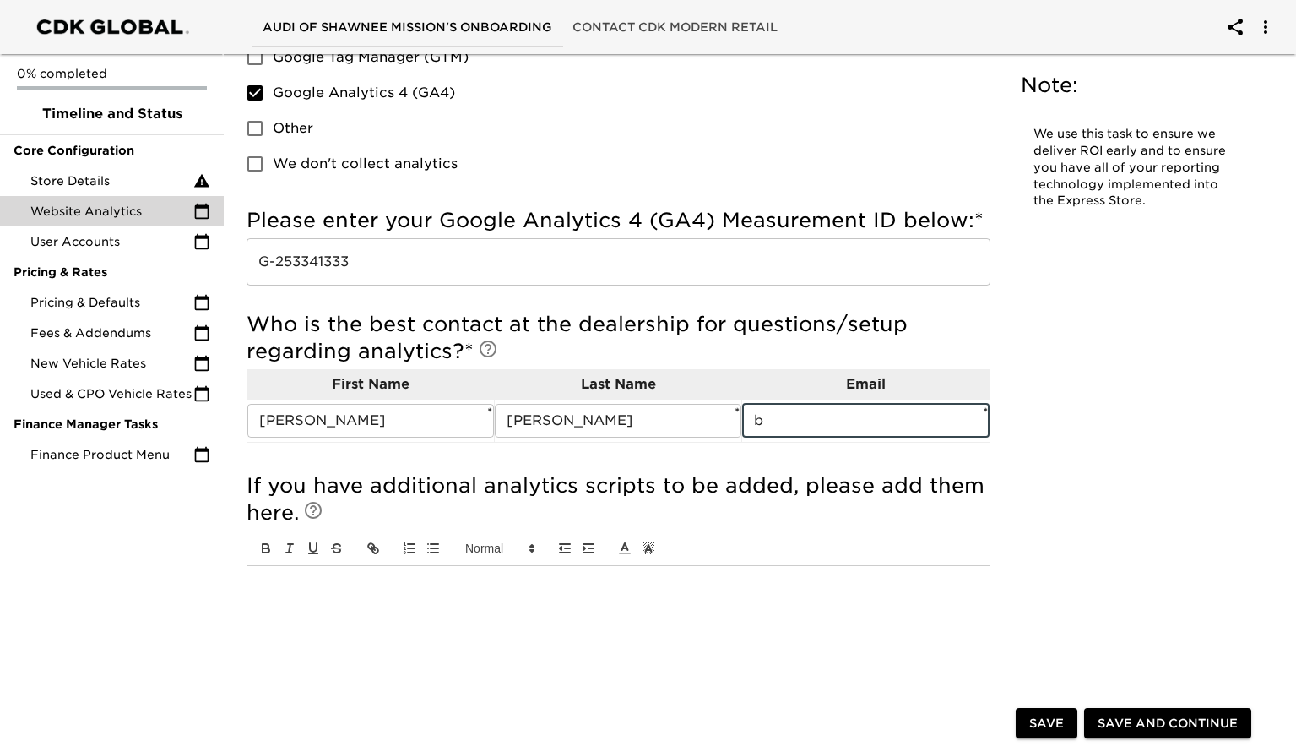
type input "[EMAIL_ADDRESS][DOMAIN_NAME]"
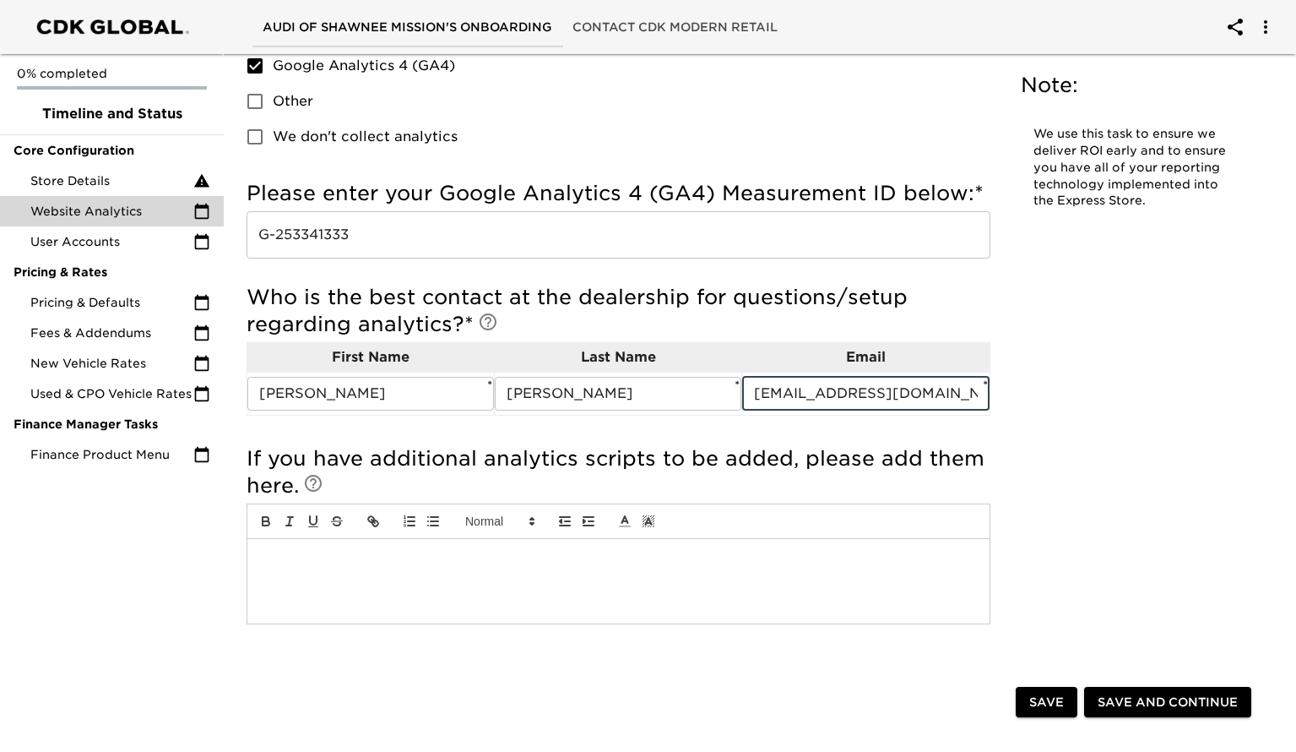
scroll to position [427, 0]
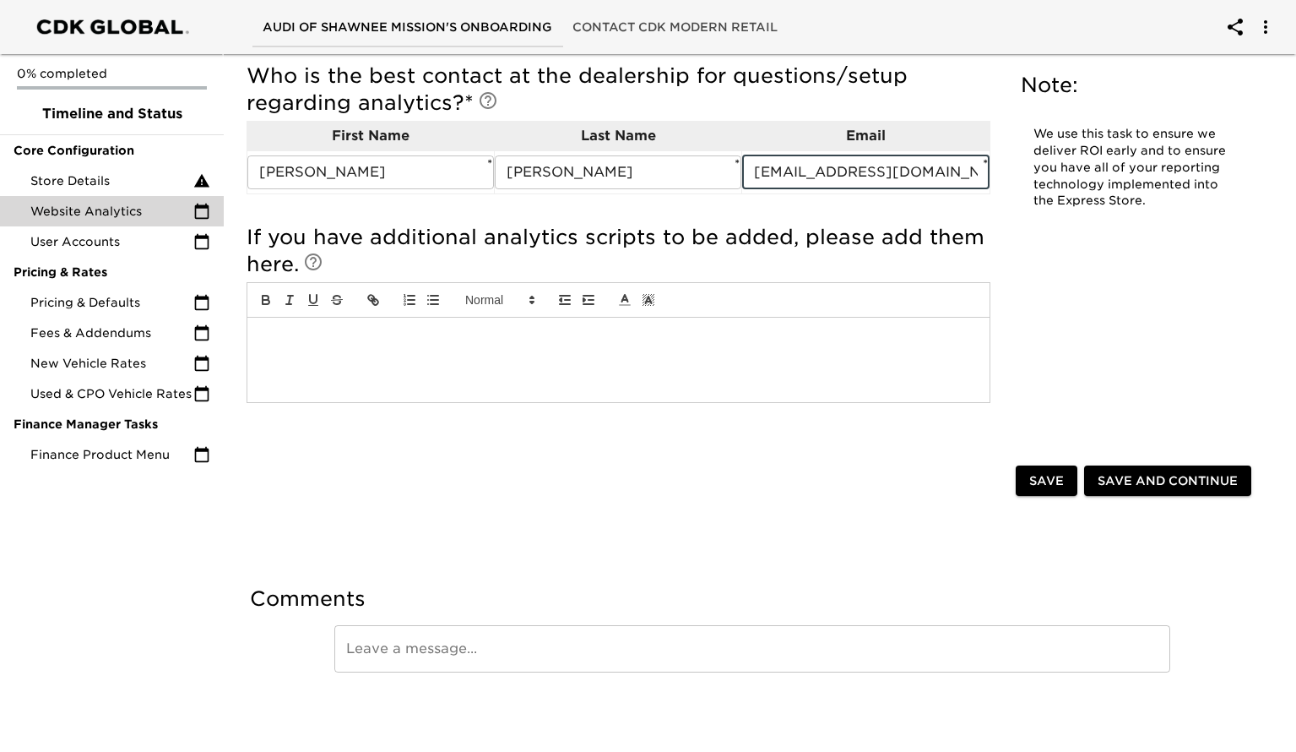
click at [1105, 482] on span "Save and Continue" at bounding box center [1168, 480] width 140 height 21
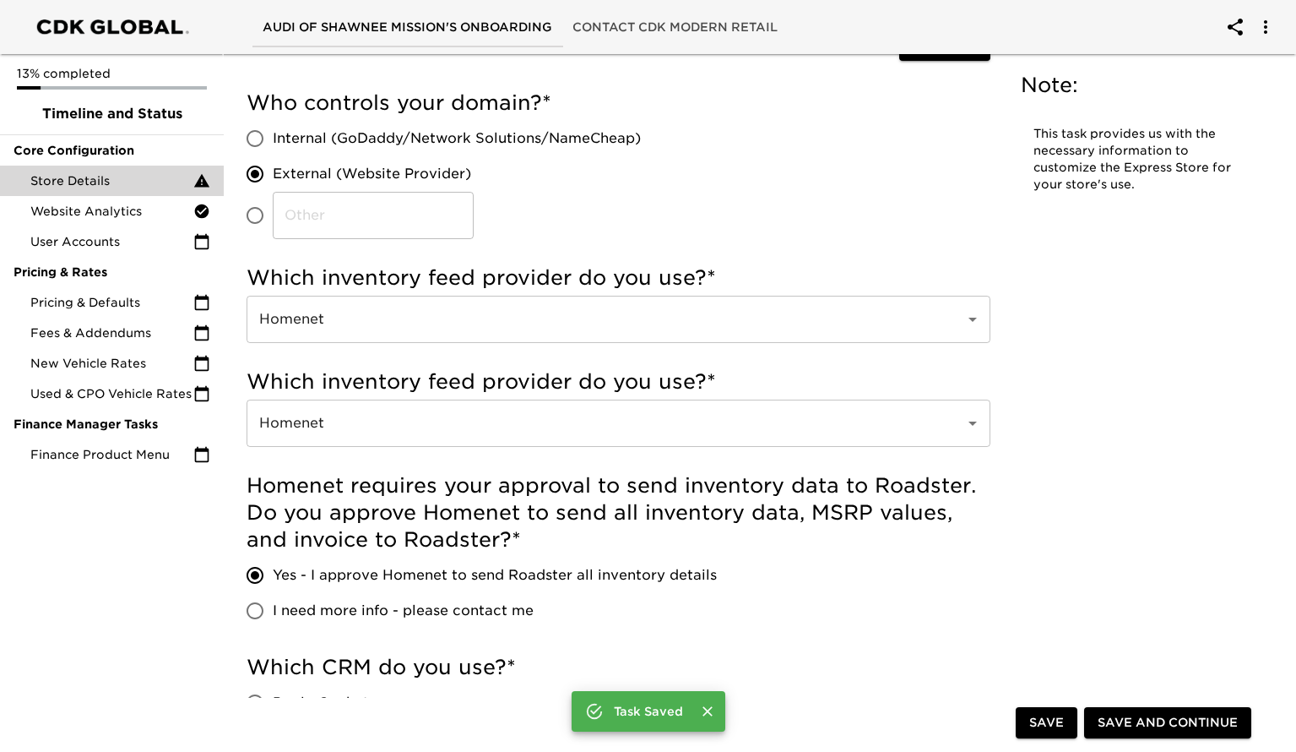
scroll to position [449, 0]
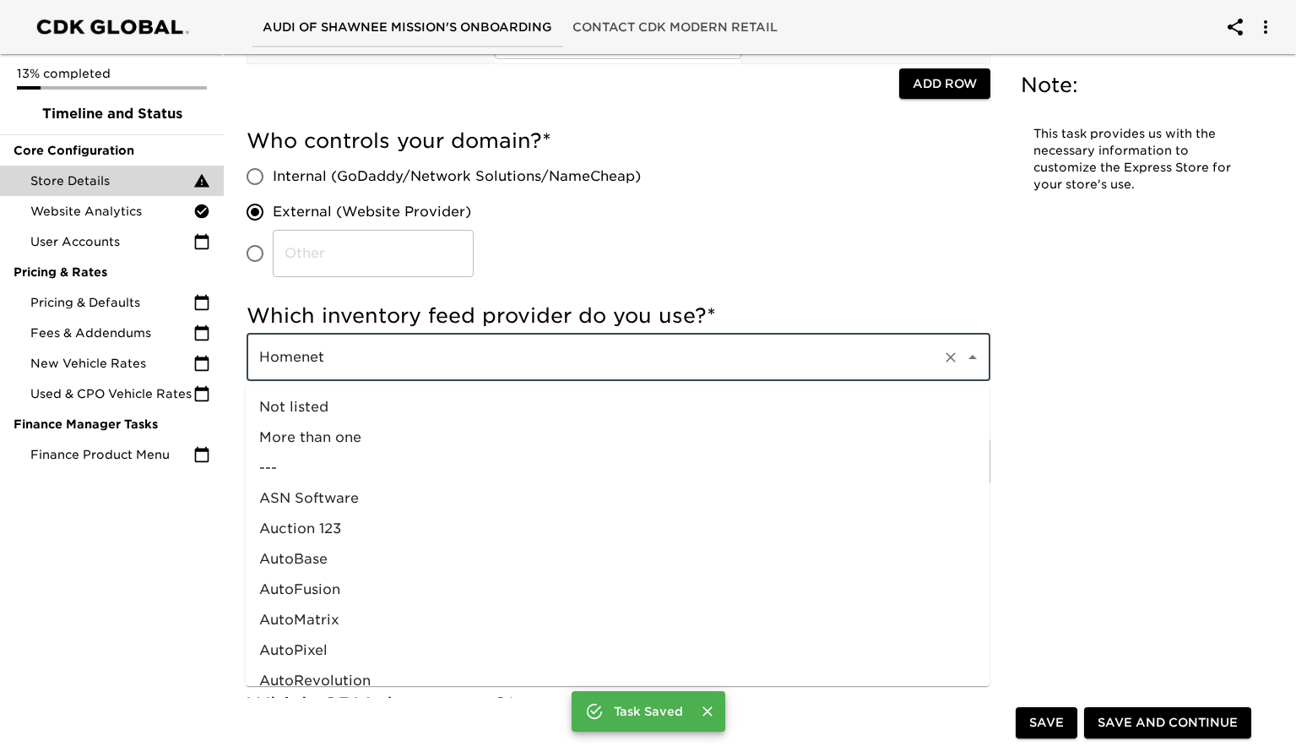
click at [436, 367] on input "Homenet" at bounding box center [595, 357] width 682 height 32
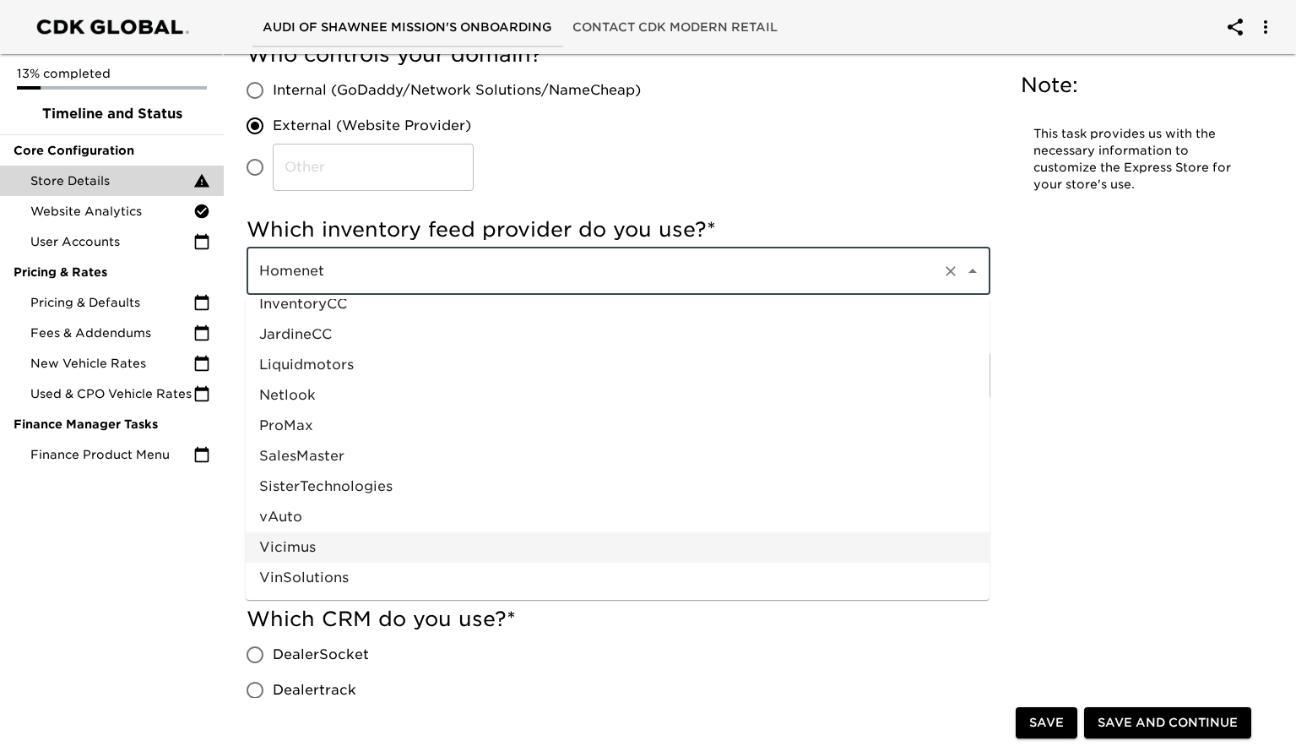
scroll to position [536, 0]
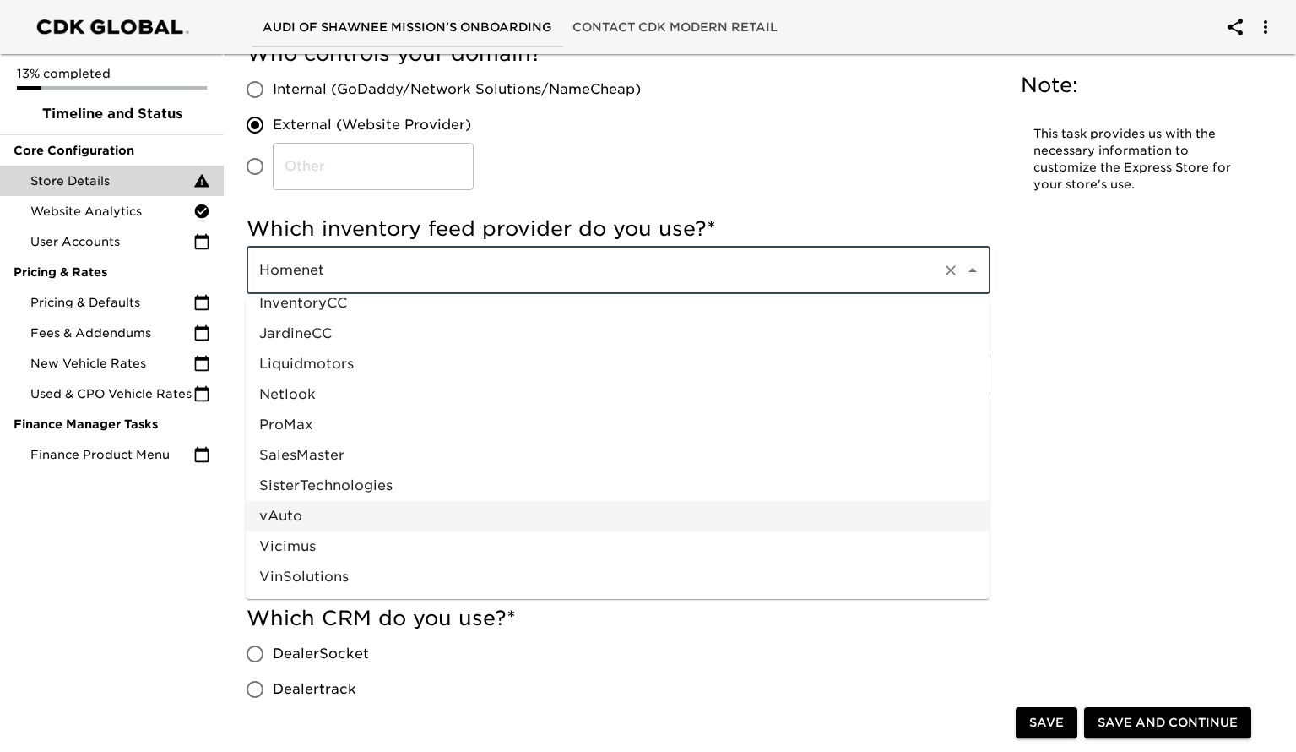
click at [326, 520] on li "vAuto" at bounding box center [618, 516] width 744 height 30
type input "vAuto"
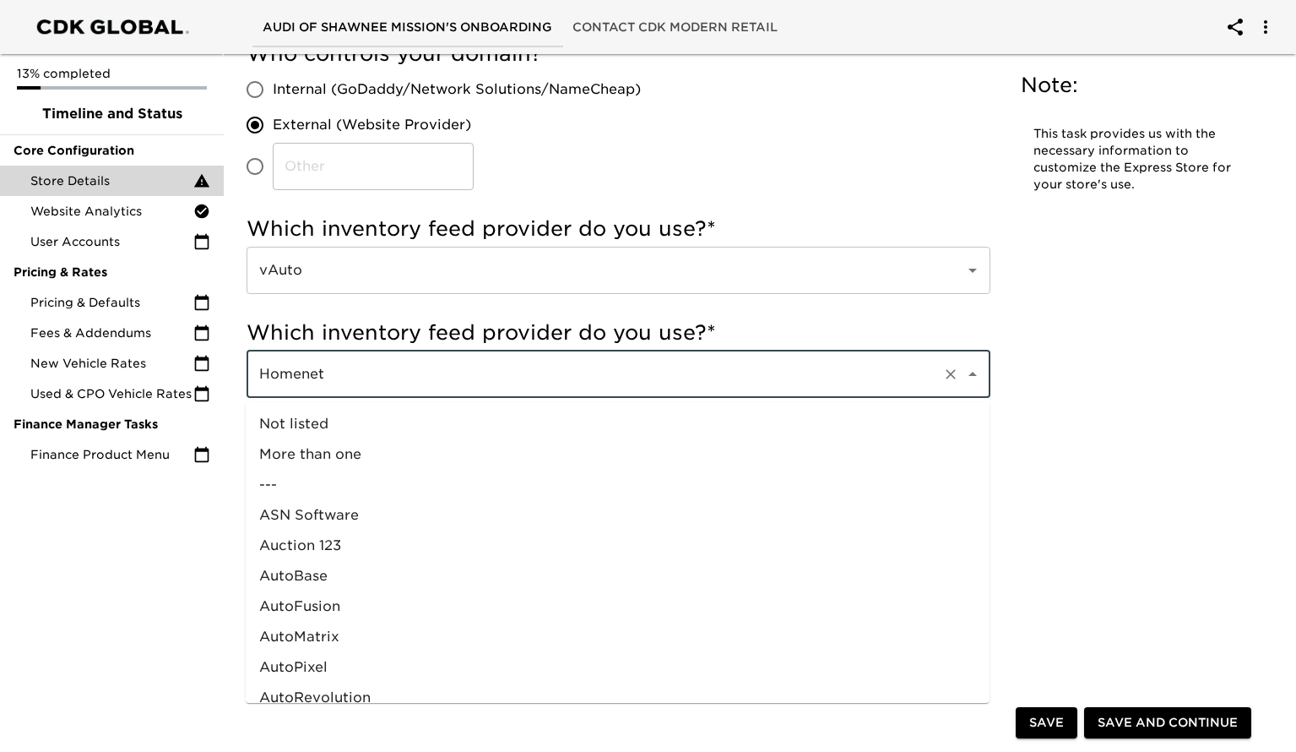
click at [347, 380] on input "Homenet" at bounding box center [595, 374] width 682 height 32
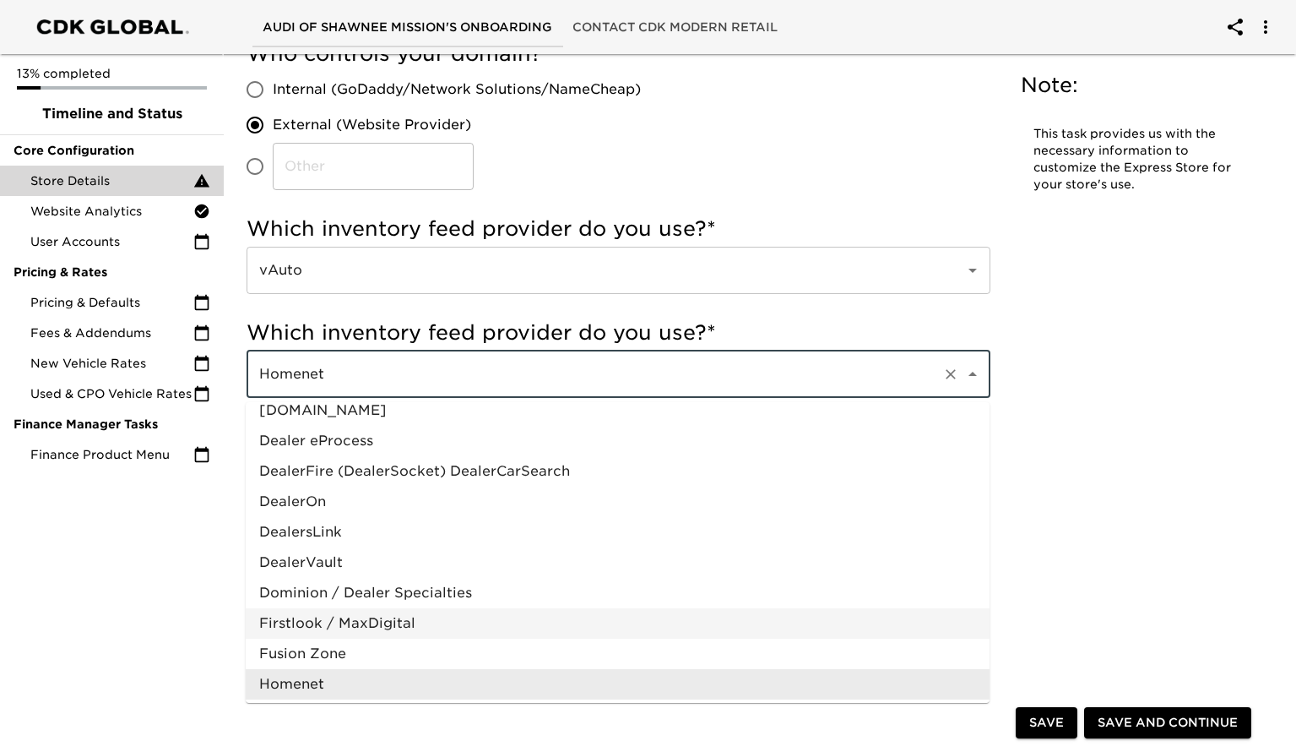
scroll to position [838, 0]
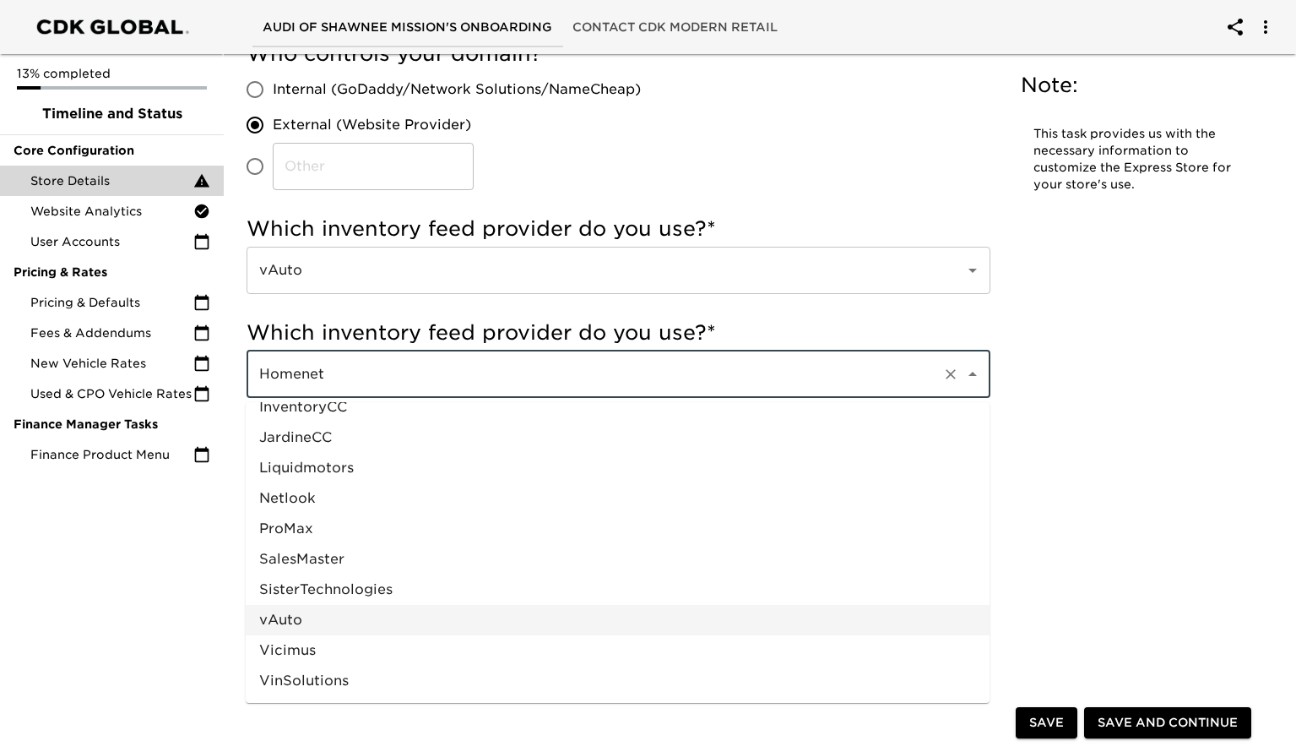
click at [298, 623] on li "vAuto" at bounding box center [618, 620] width 744 height 30
type input "vAuto"
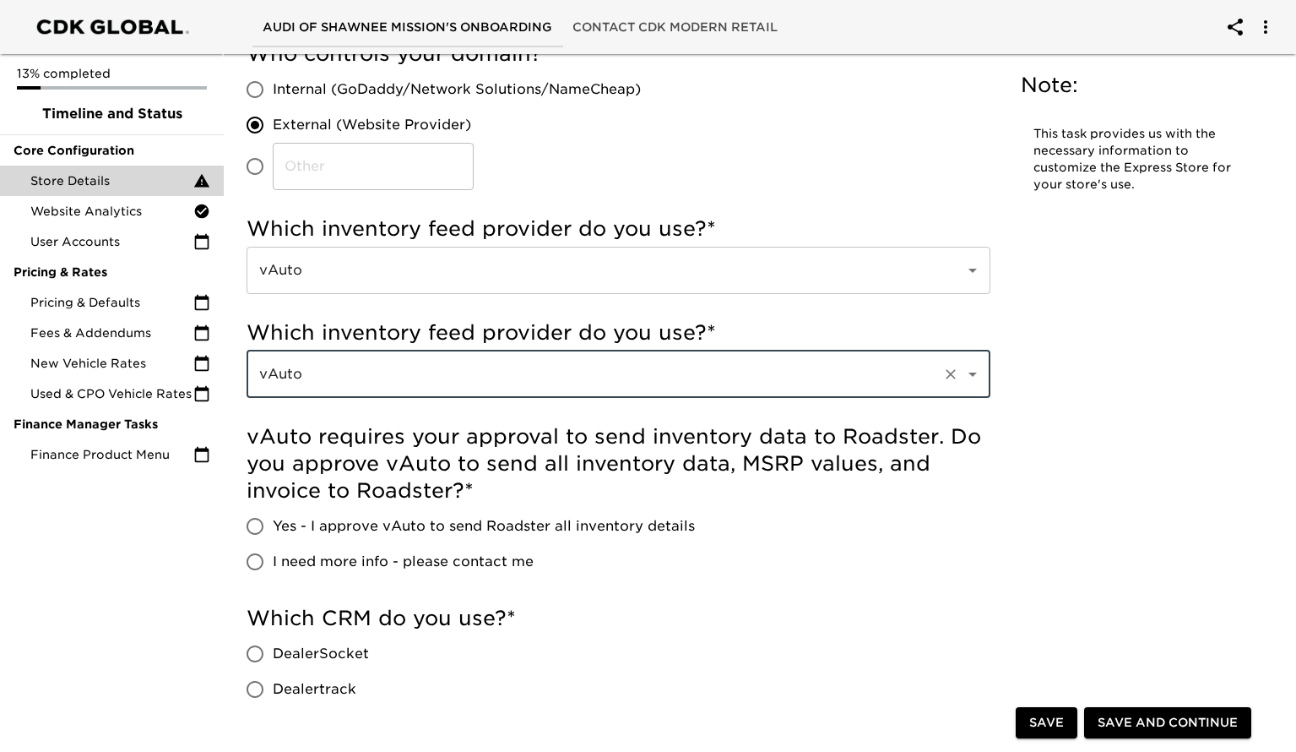
click at [1187, 720] on span "Save and Continue" at bounding box center [1168, 723] width 140 height 21
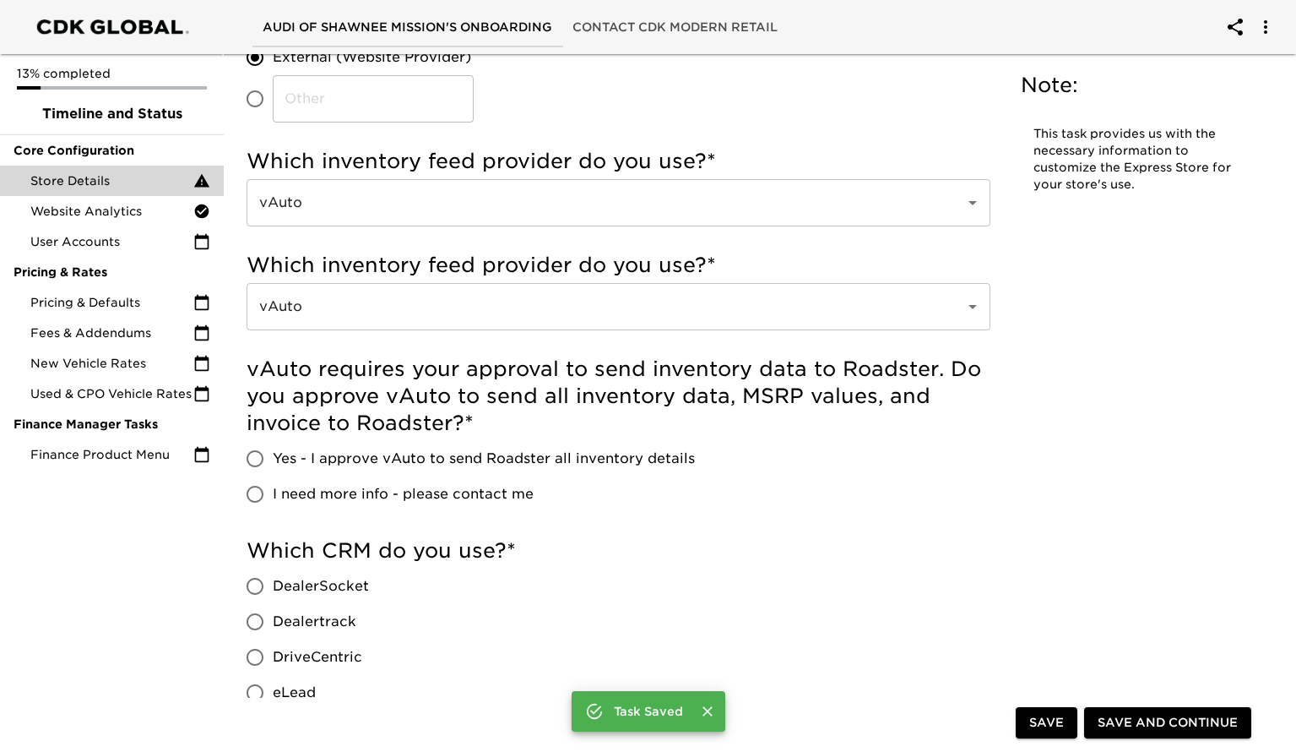
scroll to position [649, 0]
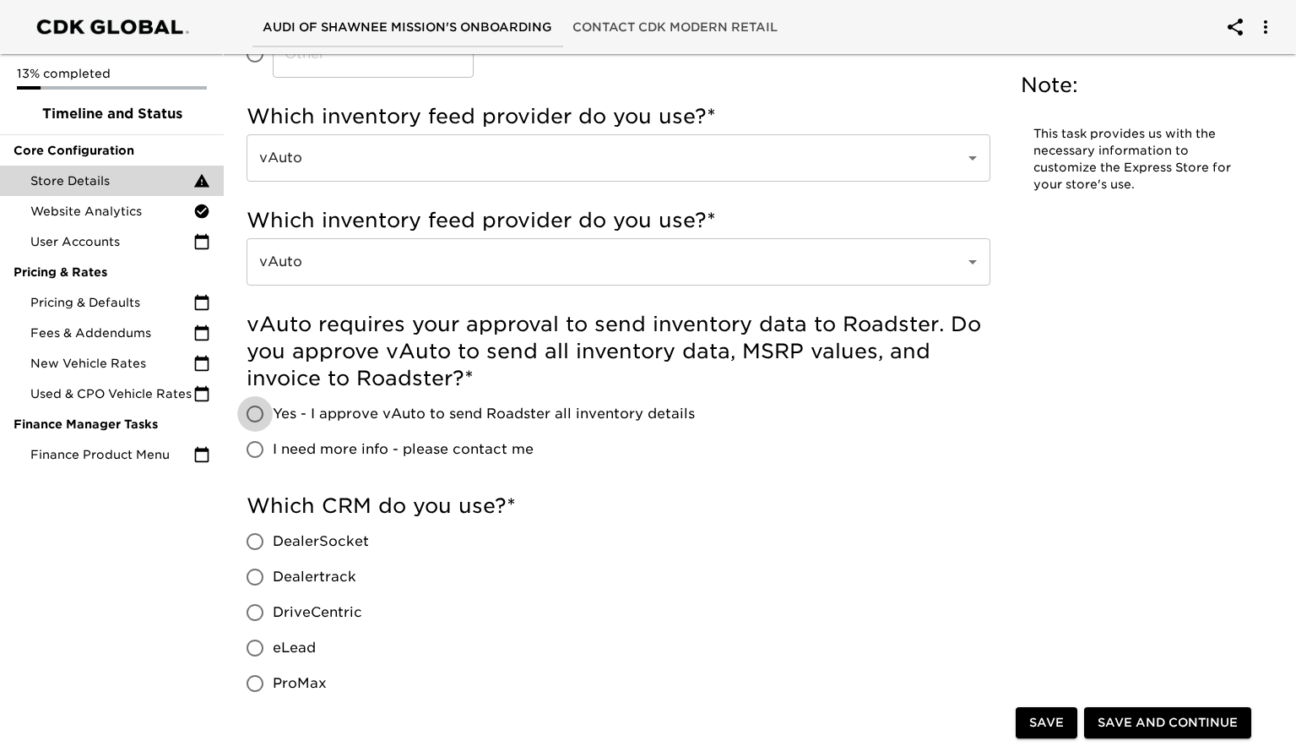
click at [253, 409] on input "Yes - I approve vAuto to send Roadster all inventory details" at bounding box center [254, 413] width 35 height 35
radio input "true"
click at [1045, 732] on span "Save" at bounding box center [1047, 723] width 35 height 21
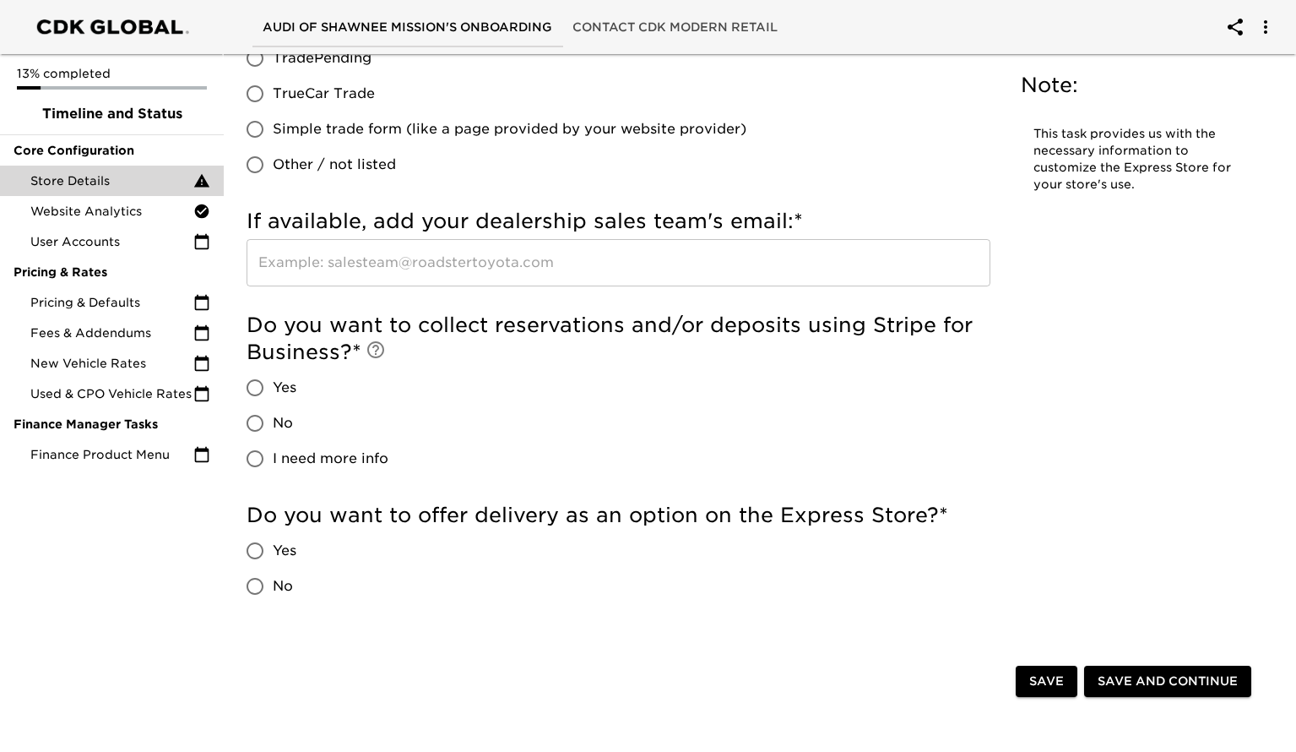
scroll to position [3661, 0]
